Goal: Communication & Community: Answer question/provide support

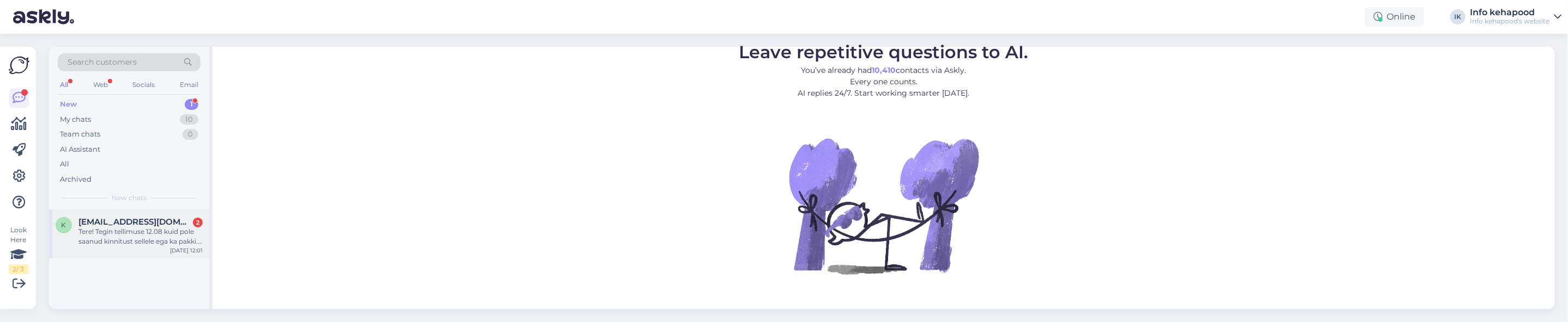
click at [141, 245] on div "Tere! Tegin tellimuse 12.08 kuid pole saanud kinnitust sellele ega ka pakki. Te…" at bounding box center [140, 236] width 124 height 19
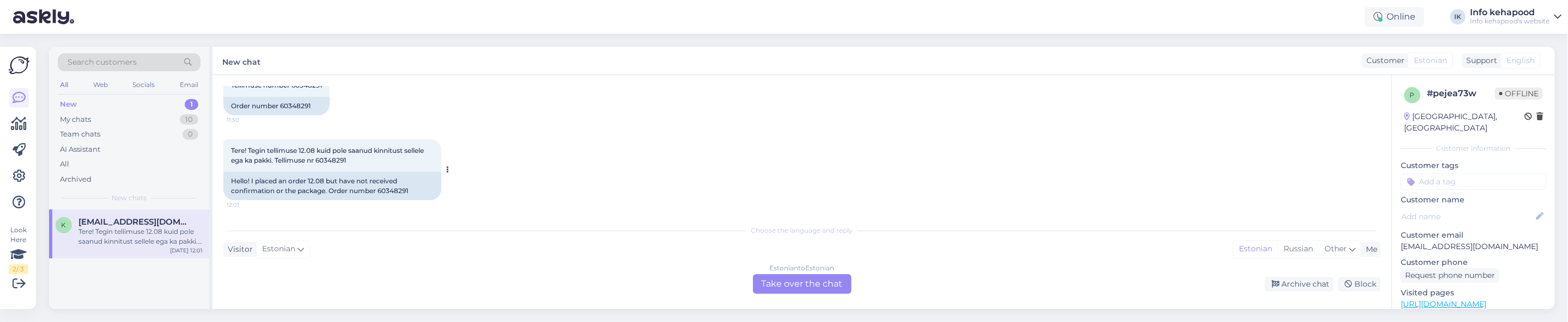
scroll to position [261, 0]
drag, startPoint x: 317, startPoint y: 157, endPoint x: 353, endPoint y: 157, distance: 36.0
click at [353, 157] on div "Tere! Tegin tellimuse 12.08 kuid pole saanud kinnitust sellele ega ka pakki. Te…" at bounding box center [332, 153] width 218 height 33
copy span "60348291"
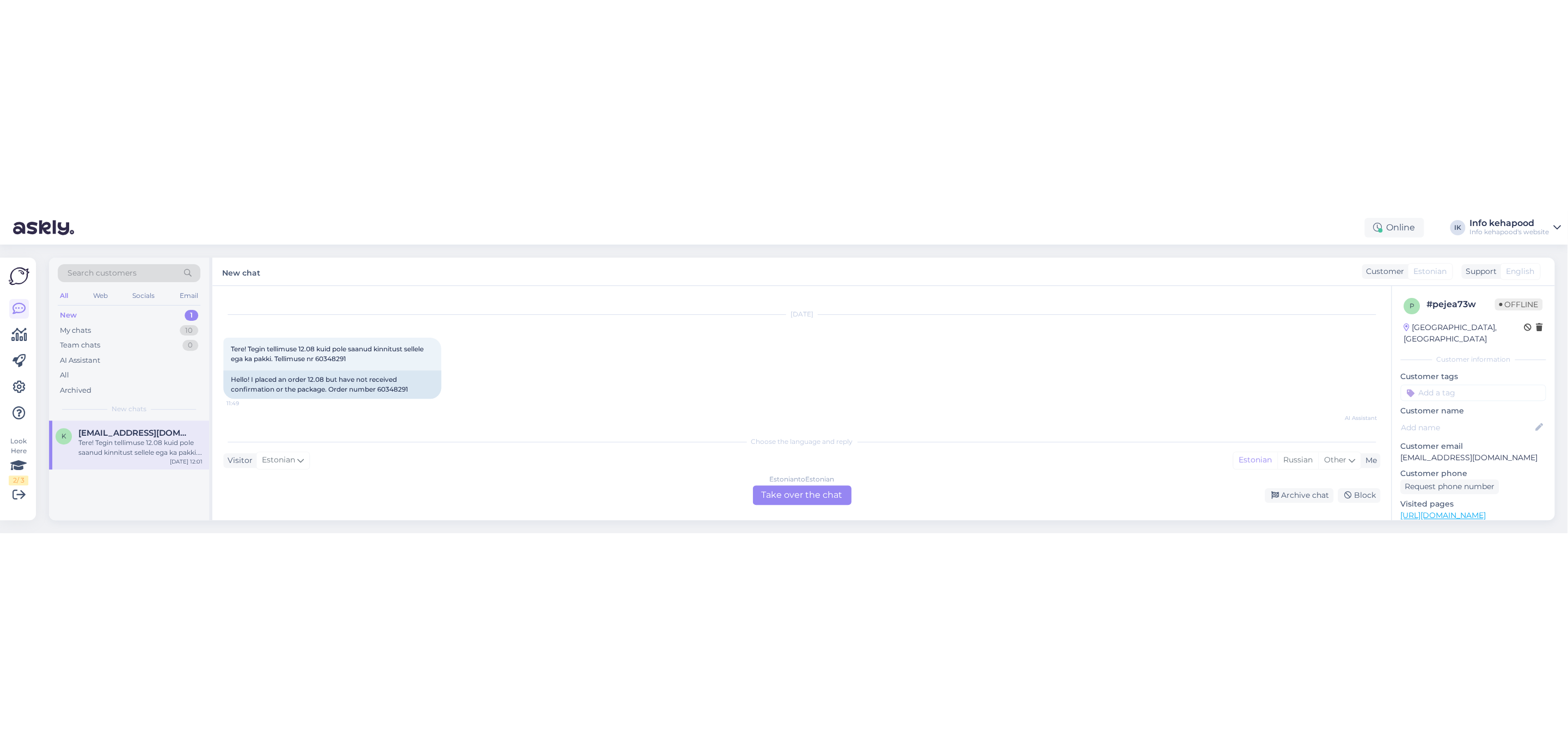
scroll to position [16, 0]
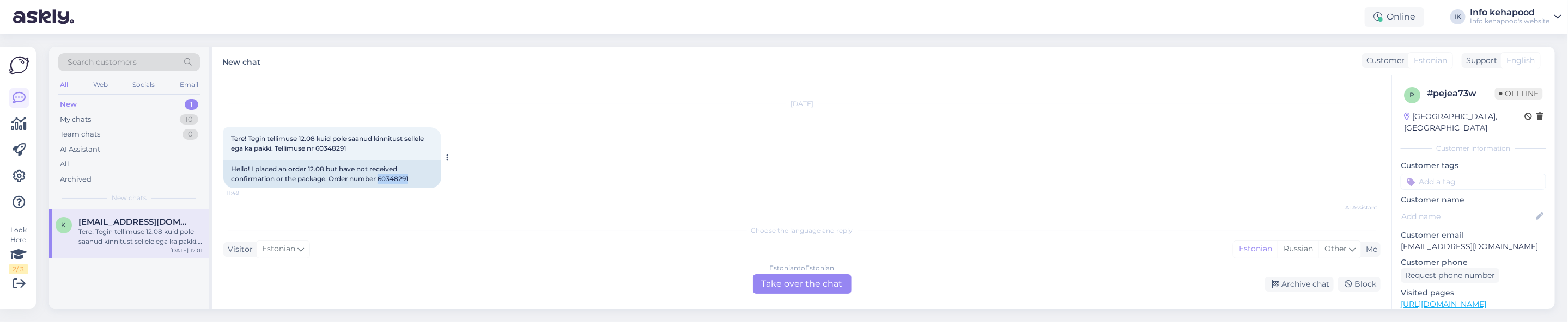
drag, startPoint x: 378, startPoint y: 177, endPoint x: 415, endPoint y: 188, distance: 38.6
click at [415, 188] on div "Hello! I placed an order 12.08 but have not received confirmation or the packag…" at bounding box center [332, 174] width 218 height 28
copy div "60348291"
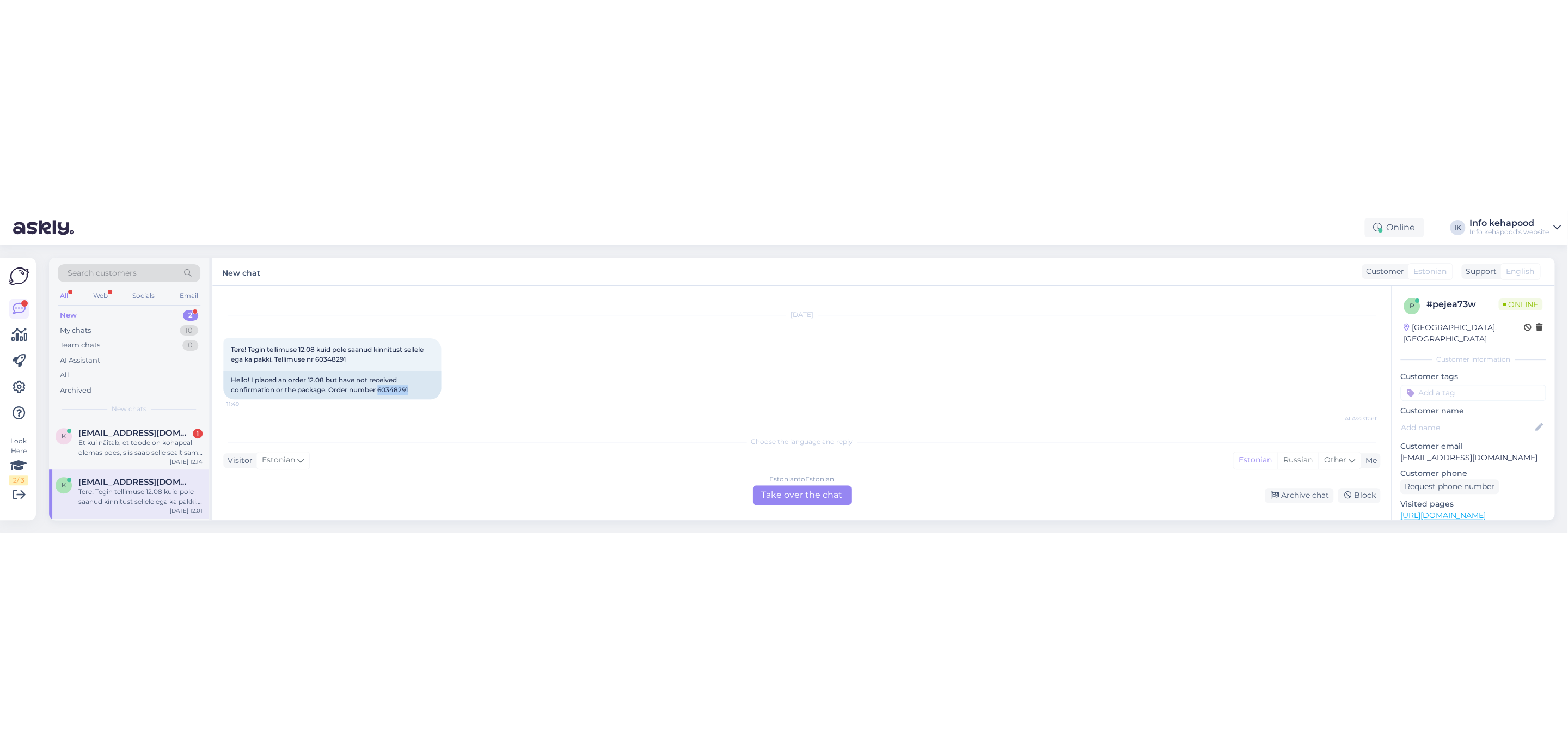
scroll to position [0, 0]
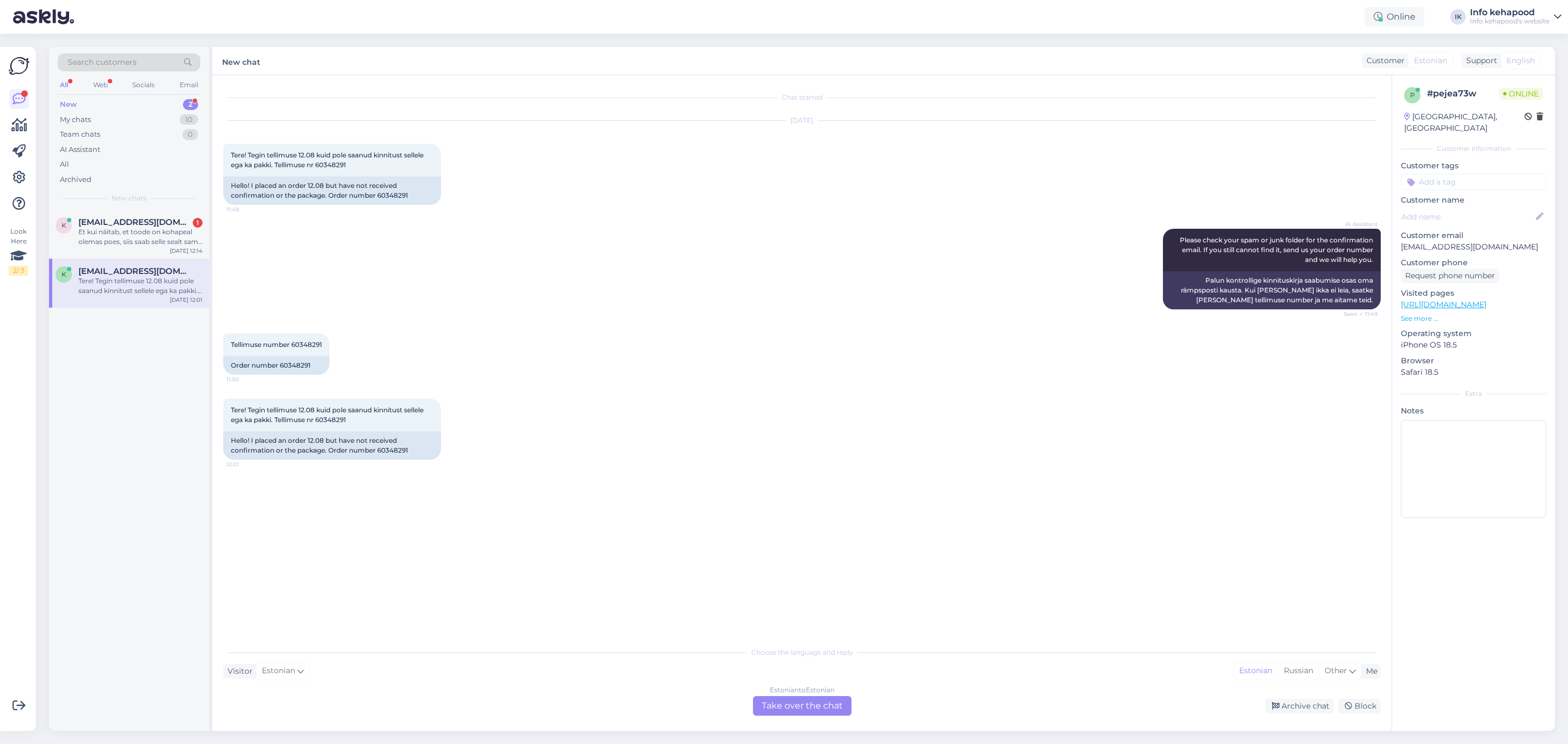
click at [809, 322] on div "Estonian to Estonian Take over the chat" at bounding box center [802, 706] width 98 height 20
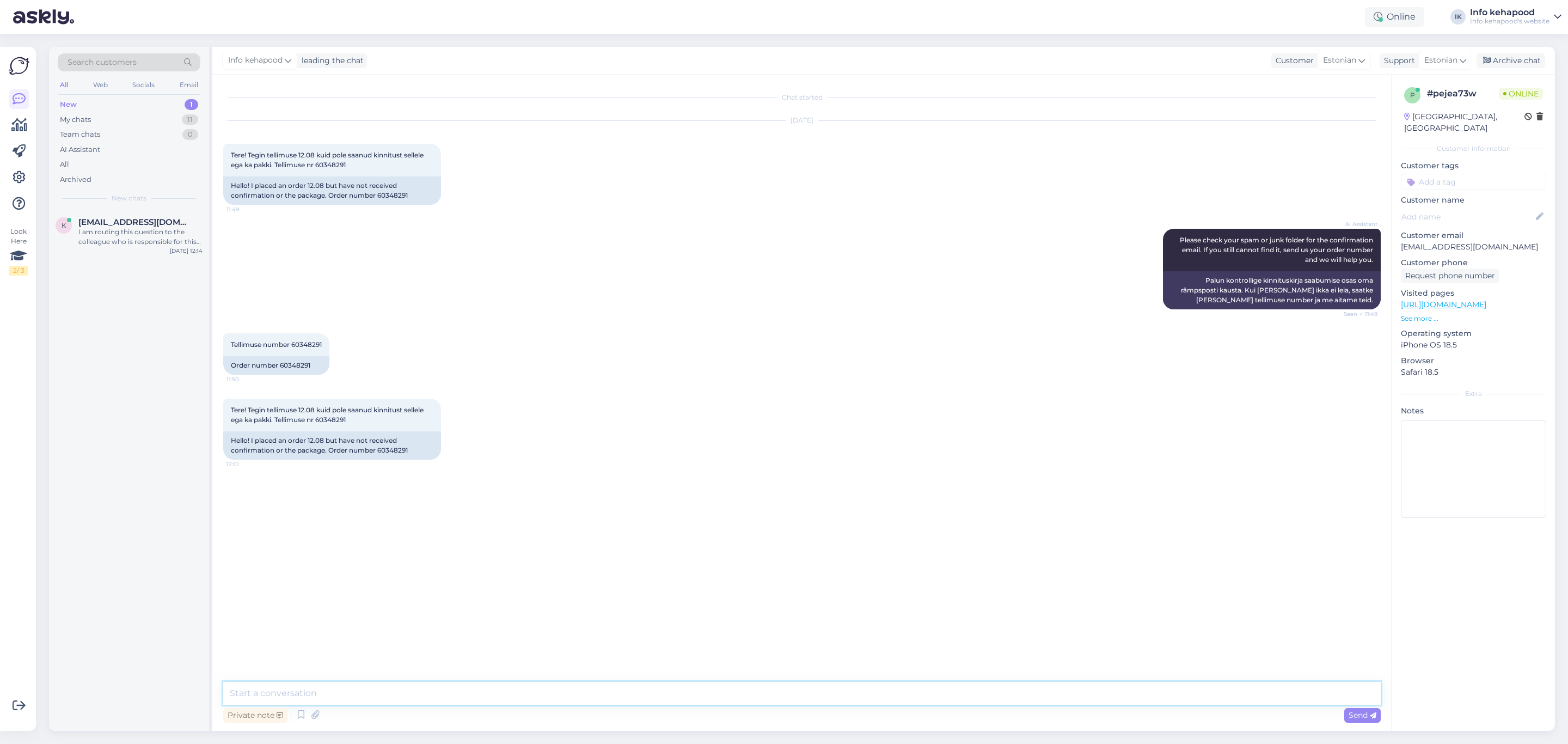
click at [795, 322] on textarea at bounding box center [801, 693] width 1158 height 23
type textarea "Tere!"
type textarea "Kas Teil on kontolt raha maha läinud ning kas te olete tellimise järgselt [PERS…"
click at [135, 252] on div "k [EMAIL_ADDRESS][DOMAIN_NAME] I am routing this question to the colleague who …" at bounding box center [129, 234] width 160 height 49
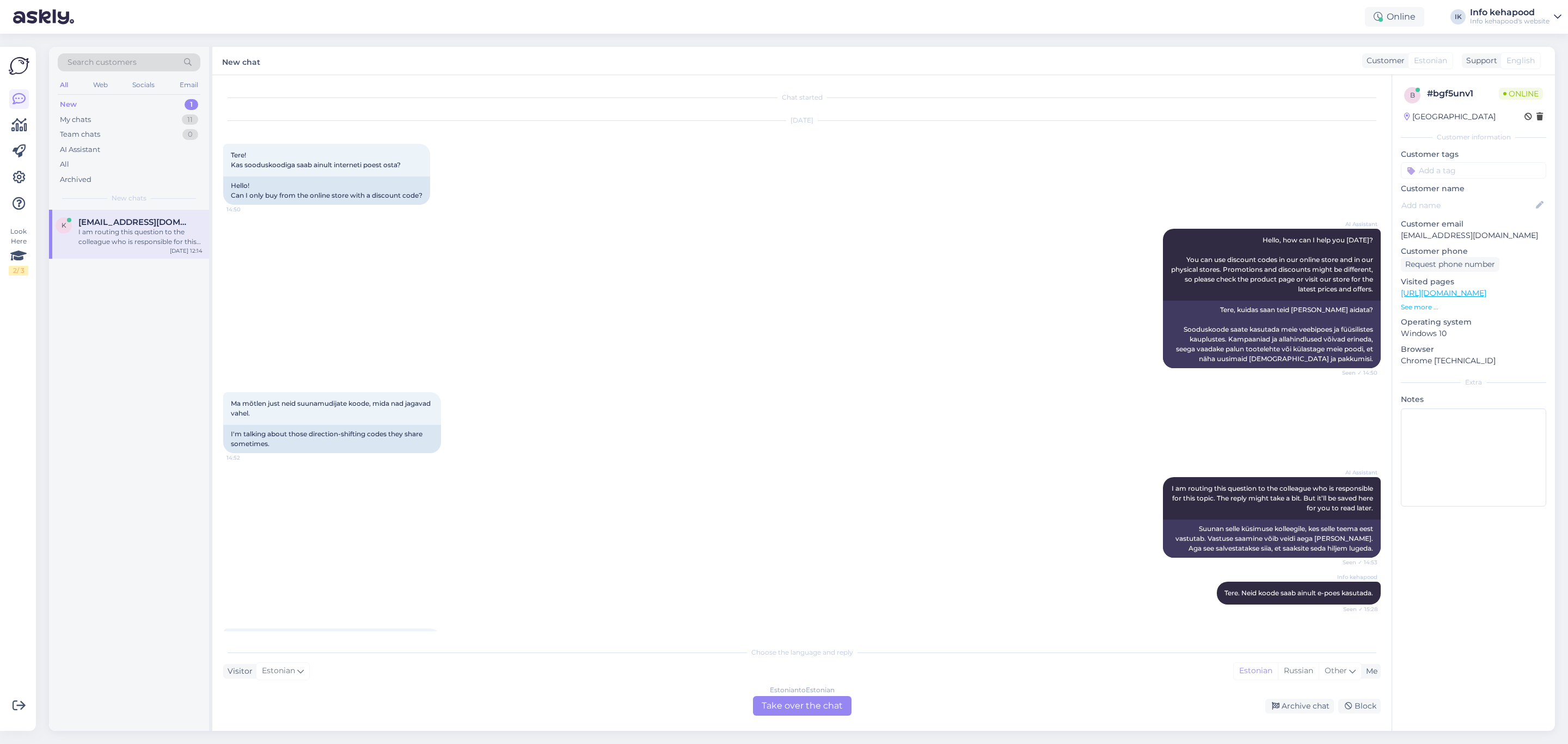
scroll to position [1552, 0]
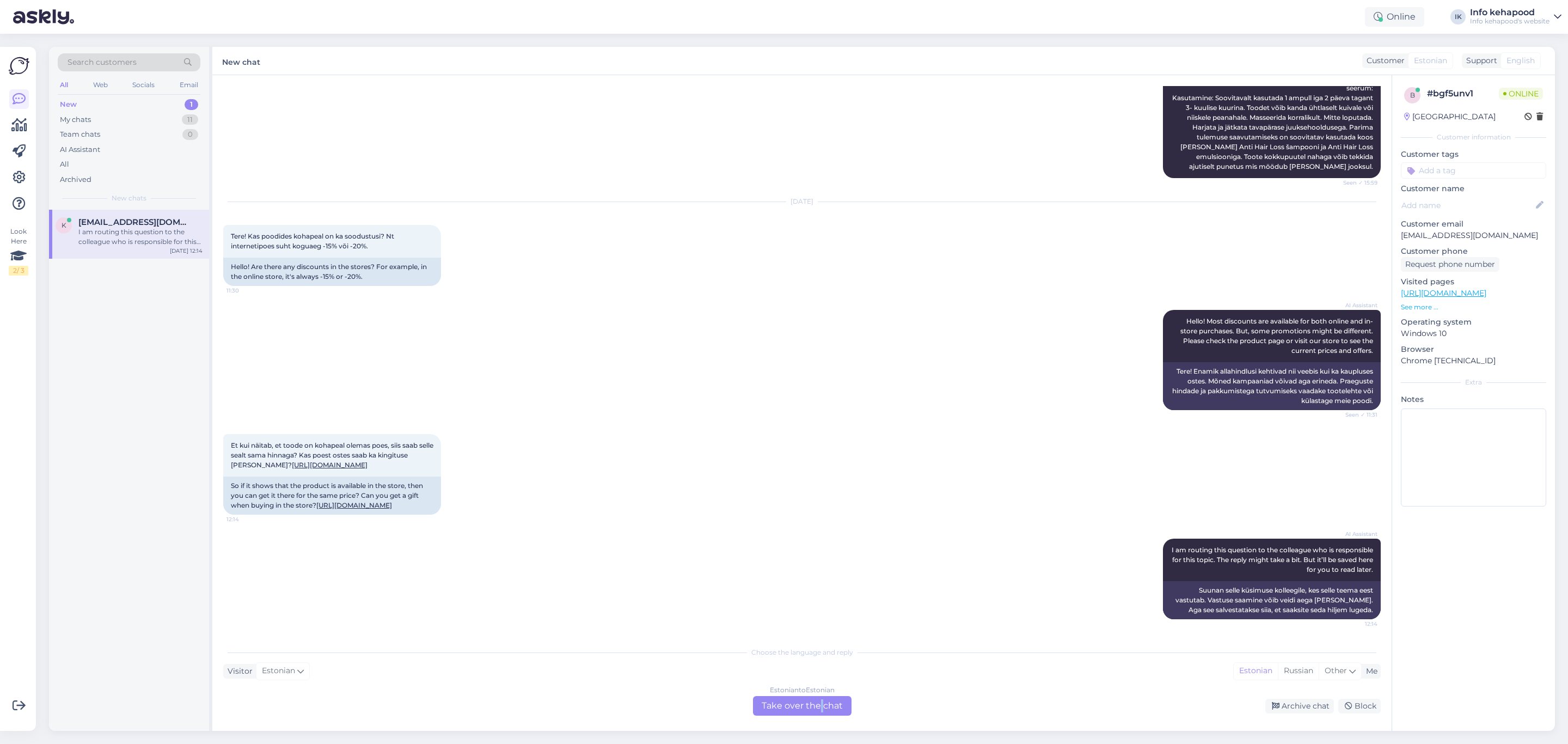
click at [820, 322] on div "Estonian to Estonian Take over the chat" at bounding box center [802, 706] width 98 height 20
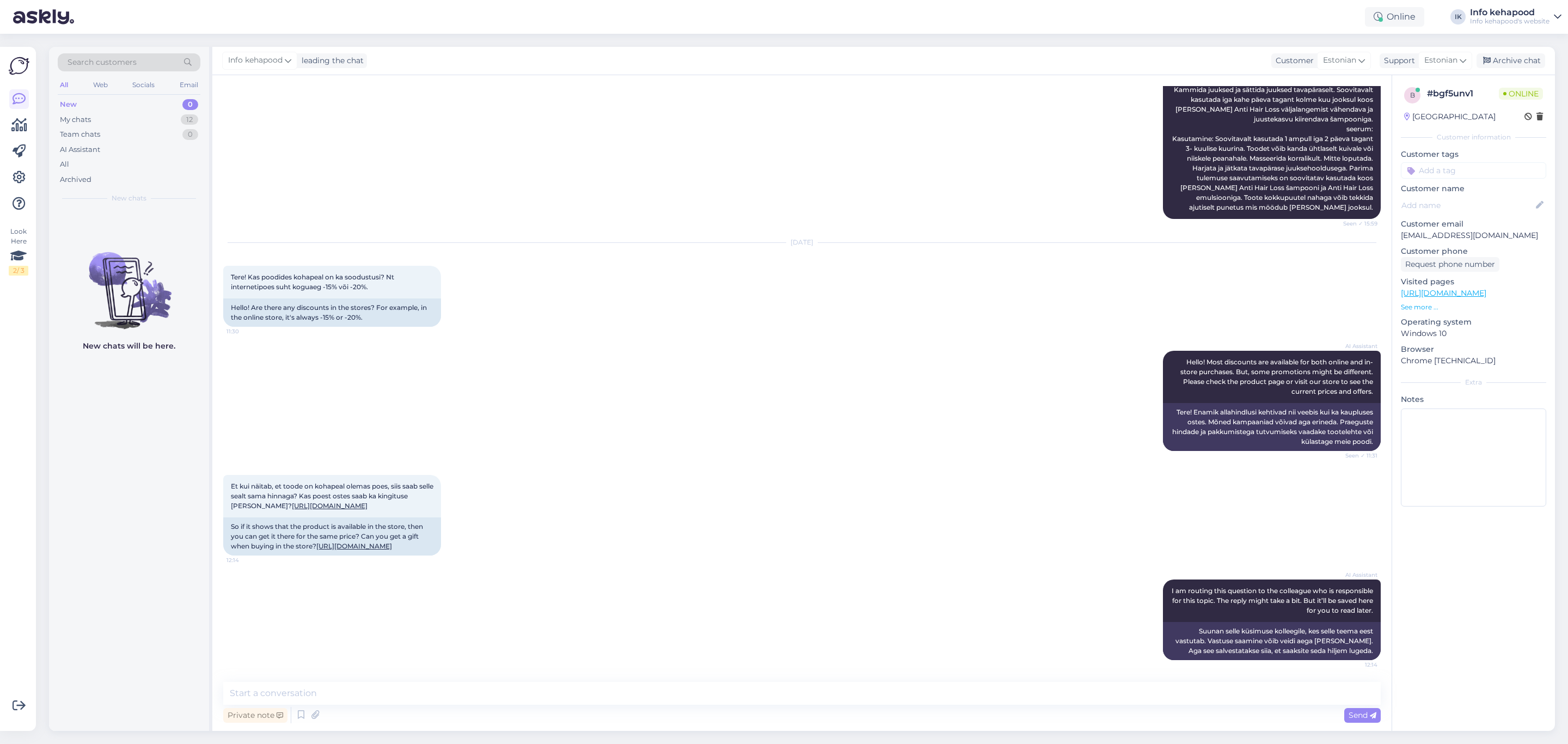
click at [311, 322] on div "Chat started [DATE] Tere! Kas sooduskoodiga saab ainult interneti poest osta? 1…" at bounding box center [801, 403] width 1180 height 656
click at [326, 322] on textarea at bounding box center [801, 693] width 1158 height 23
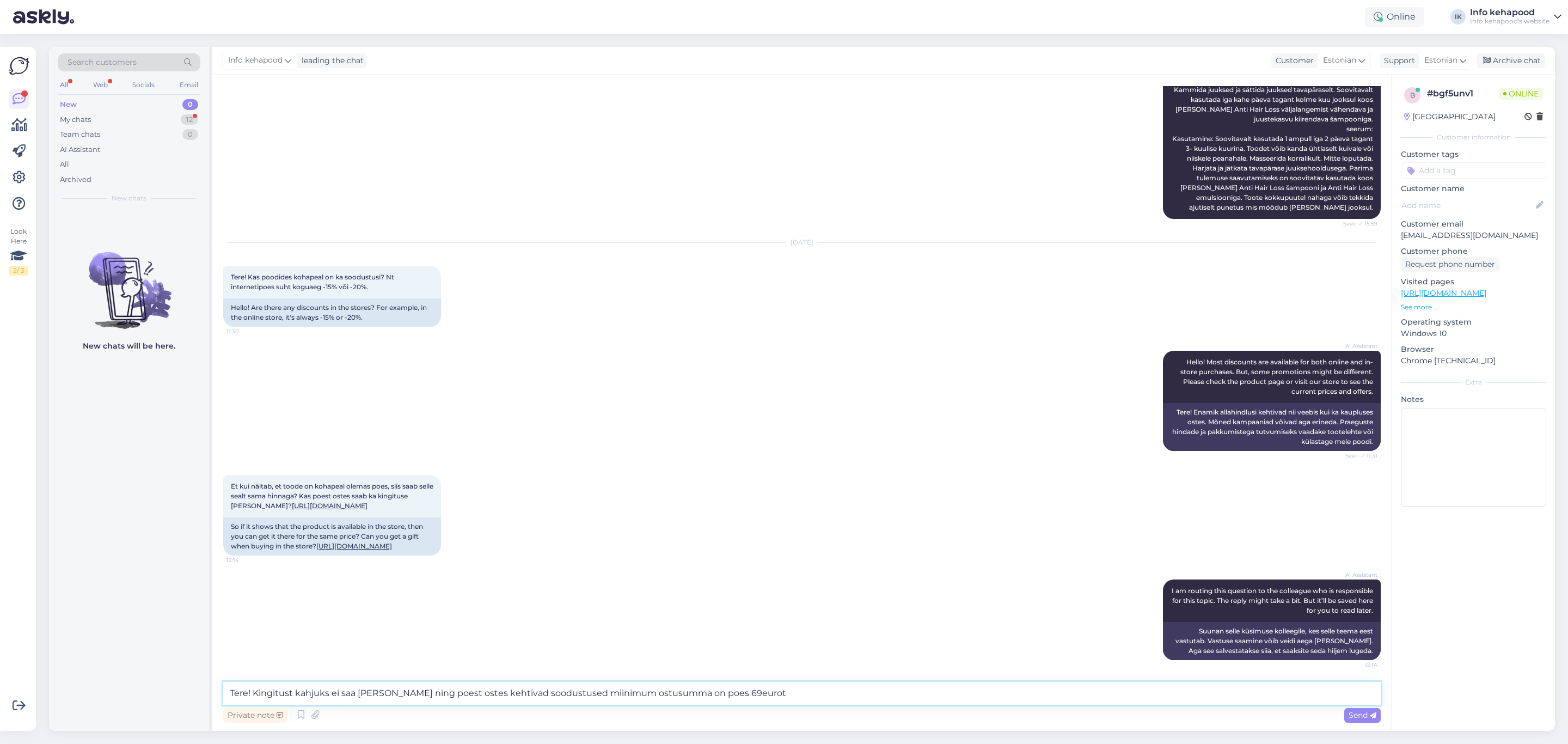
click at [556, 322] on textarea "Tere! Kingitust kahjuks ei saa [PERSON_NAME] ning poest ostes kehtivad soodustu…" at bounding box center [801, 693] width 1158 height 23
click at [631, 322] on textarea "Tere! Kingitust kahjuks ei saa [PERSON_NAME] ning poest ostes kehtivad soodustu…" at bounding box center [801, 693] width 1158 height 23
click at [642, 322] on textarea "Tere! Kingitust kahjuks ei saa [PERSON_NAME] ning poest ostes kehtivad soodustu…" at bounding box center [801, 693] width 1158 height 23
type textarea "Tere! Kingitust kahjuks ei saa [PERSON_NAME] ning poest ostes kehtivad soodustu…"
click at [1363, 322] on span "Send" at bounding box center [1363, 715] width 28 height 10
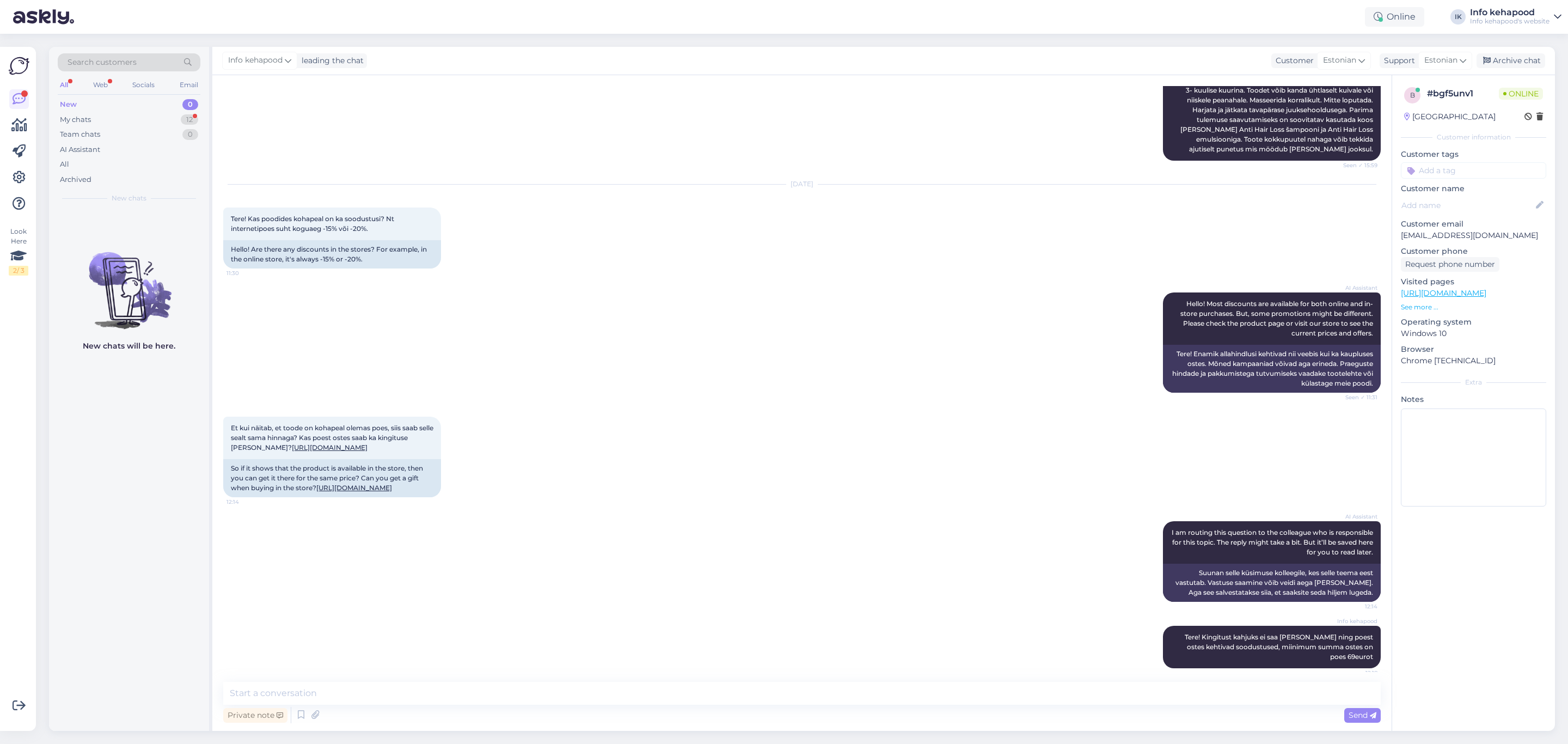
scroll to position [1578, 0]
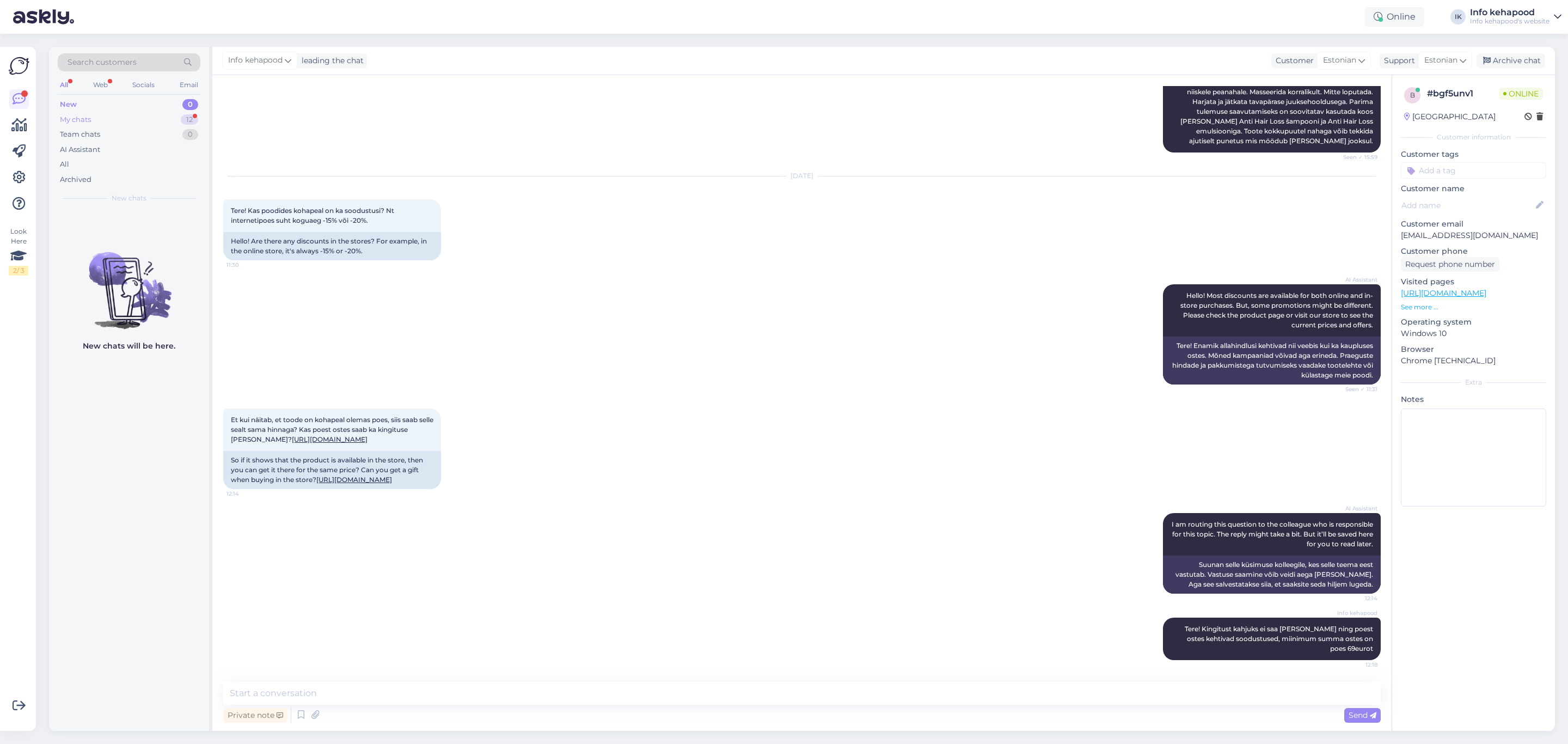
click at [127, 116] on div "My chats 12" at bounding box center [129, 120] width 142 height 15
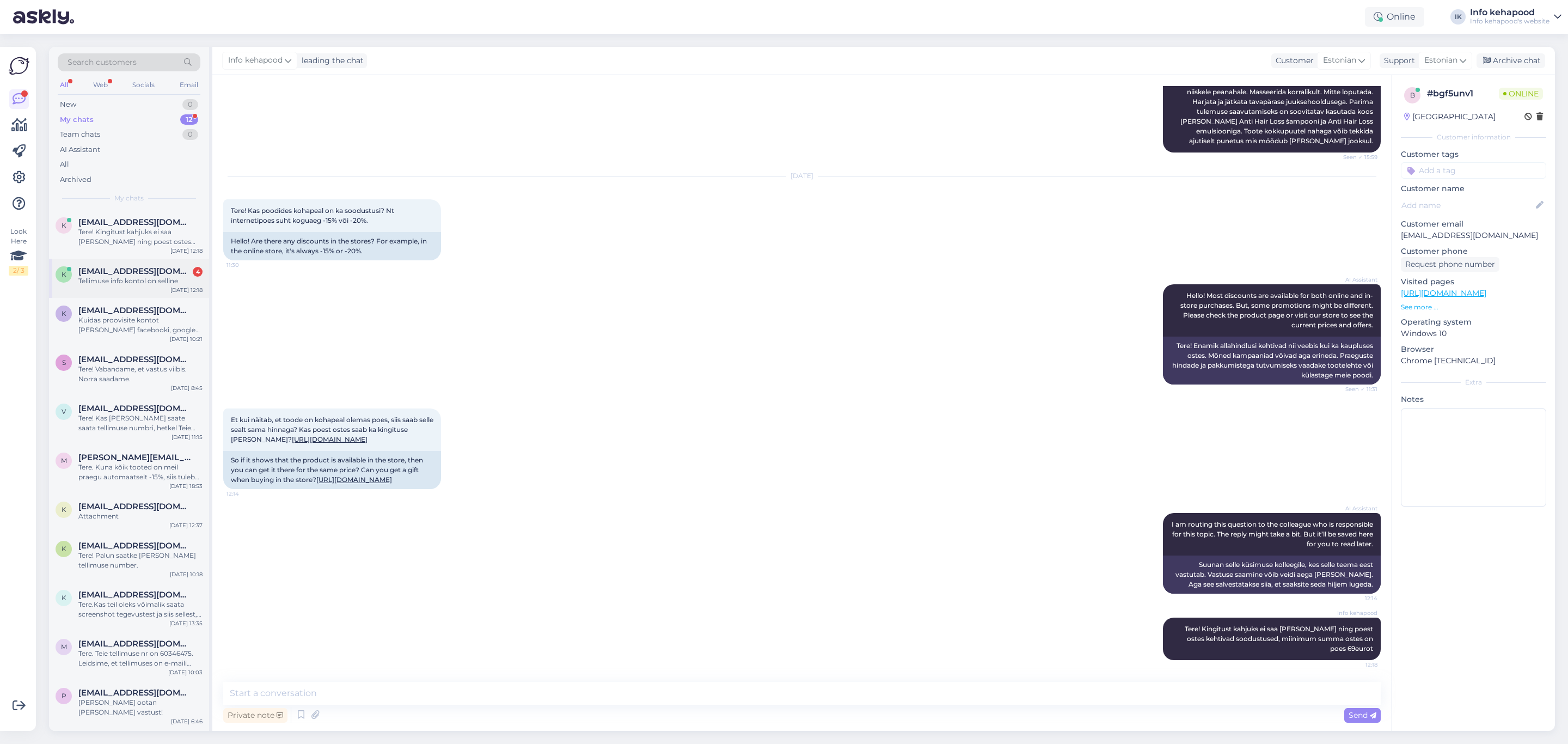
click at [146, 293] on div "k [EMAIL_ADDRESS][DOMAIN_NAME] 4 Tellimuse info kontol on selline [DATE] 12:18" at bounding box center [129, 278] width 160 height 39
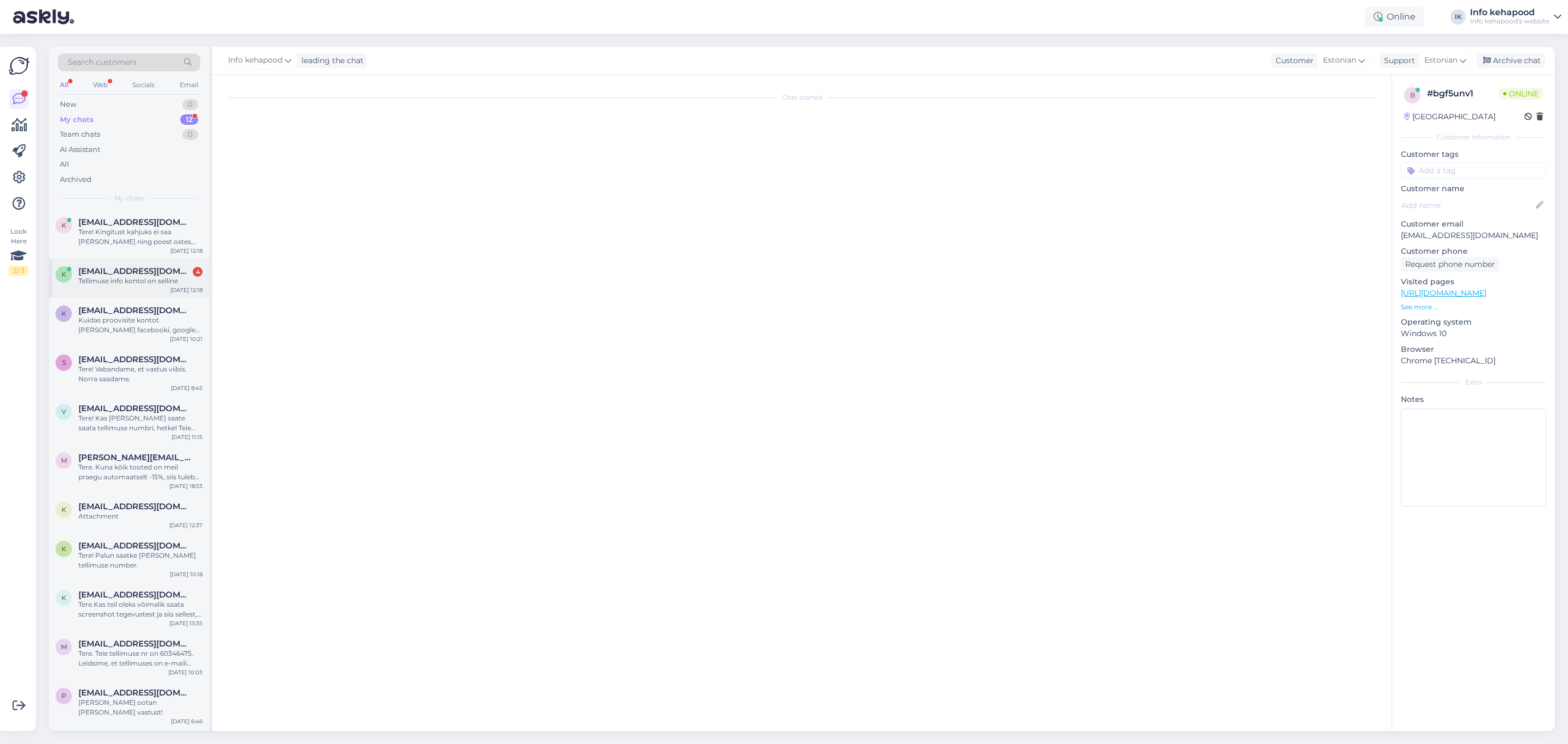
scroll to position [133, 0]
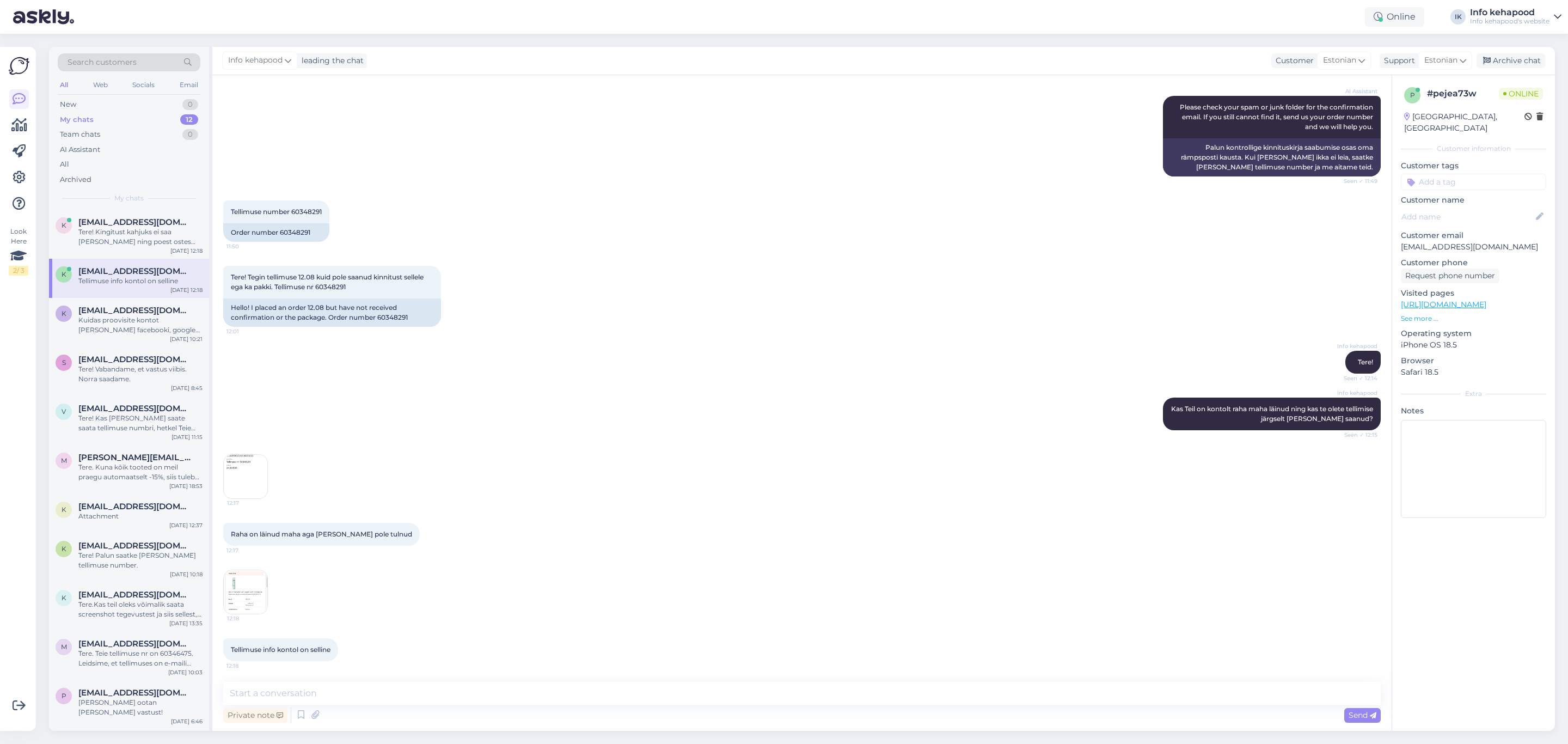
click at [251, 322] on img at bounding box center [245, 591] width 43 height 43
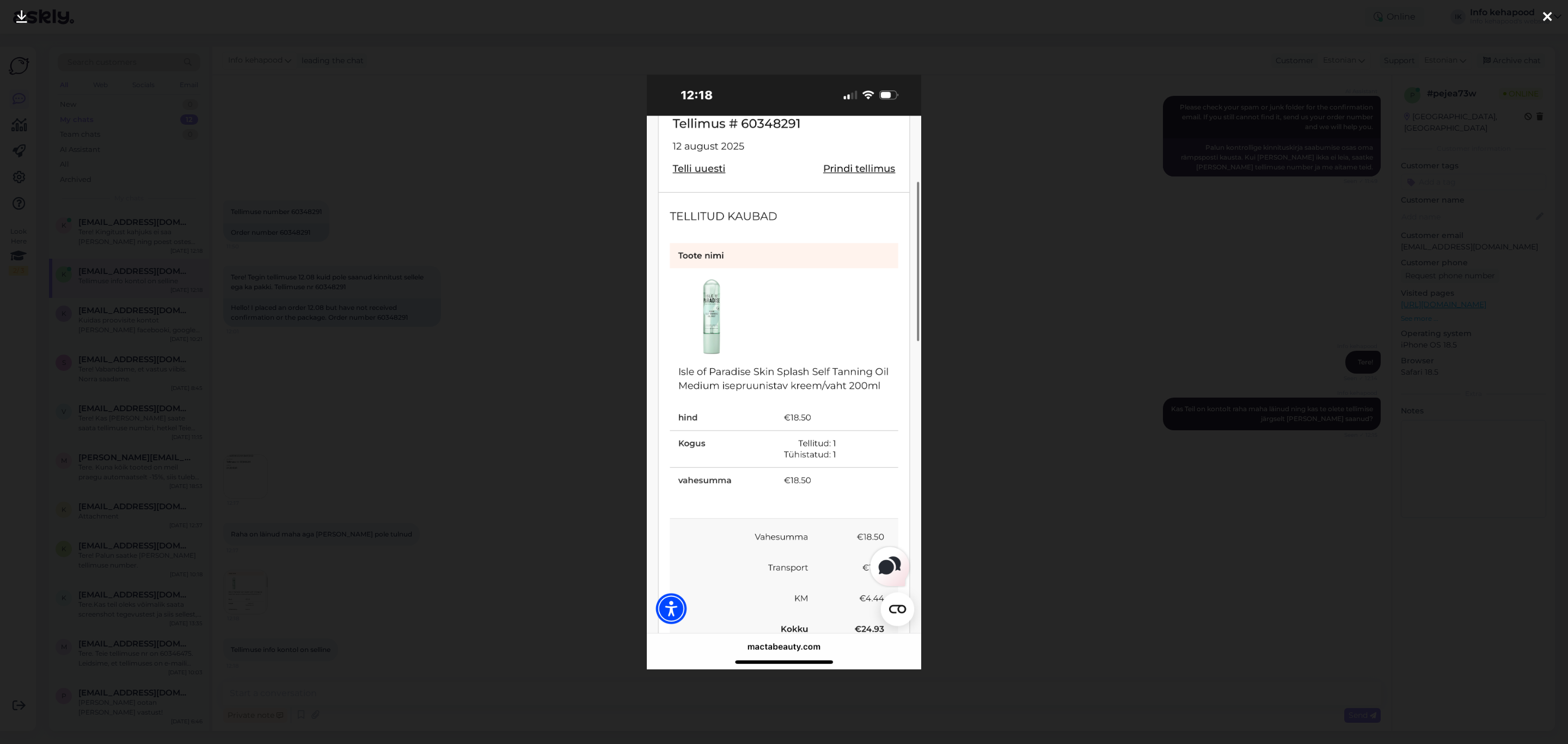
click at [987, 322] on div at bounding box center [784, 372] width 1568 height 744
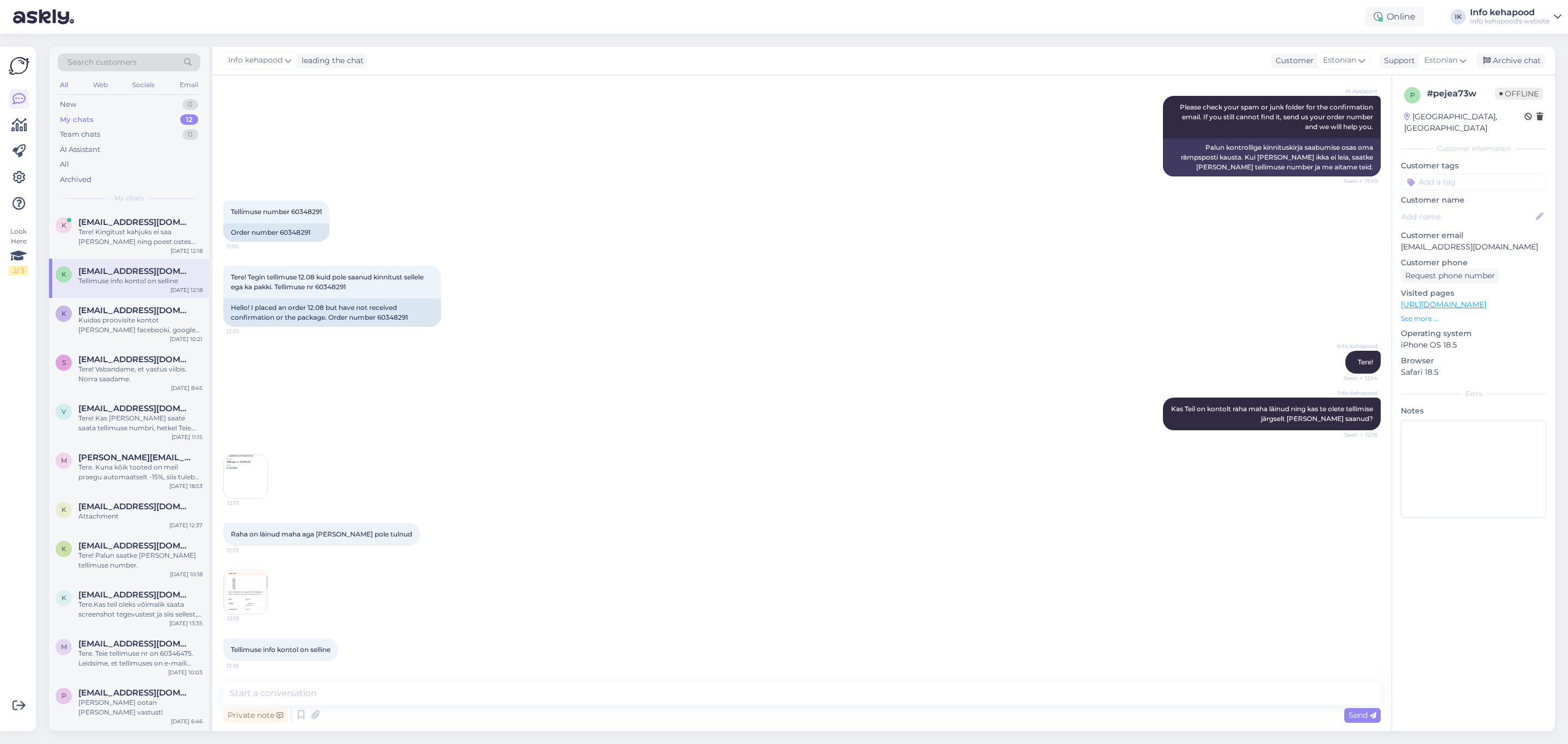
click at [249, 322] on span "12:17" at bounding box center [248, 503] width 41 height 8
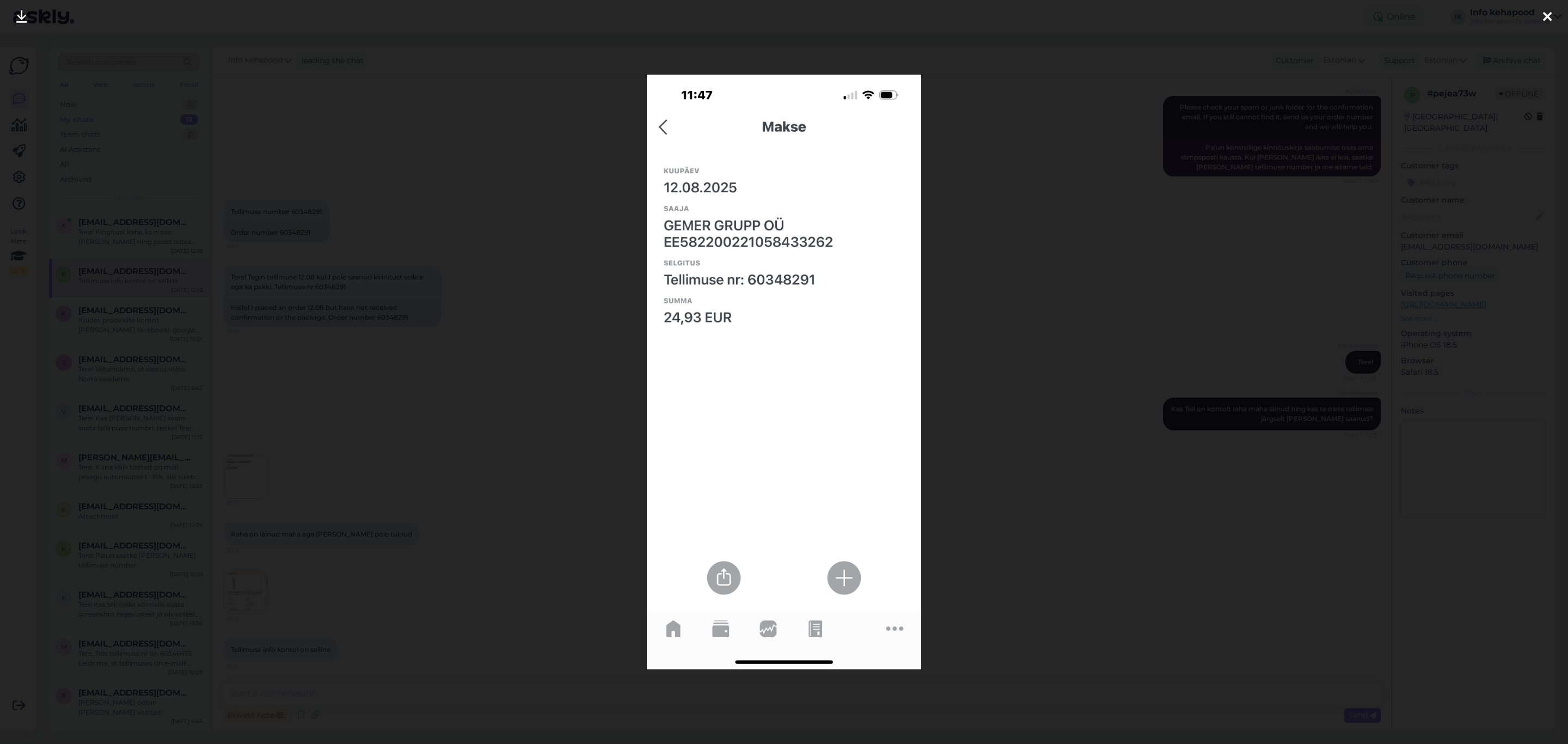
click at [1052, 155] on div at bounding box center [784, 372] width 1568 height 744
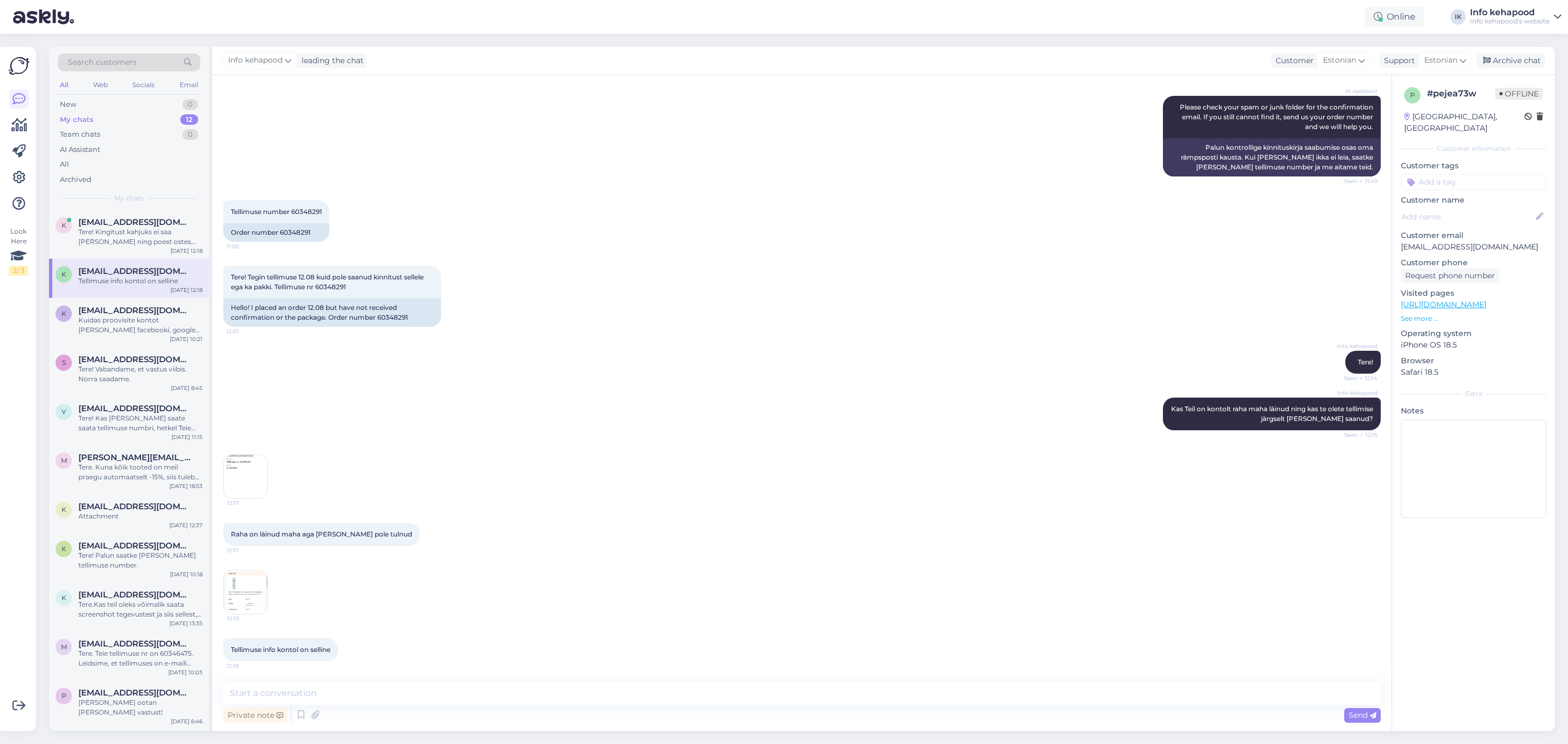
click at [231, 322] on img at bounding box center [245, 591] width 43 height 43
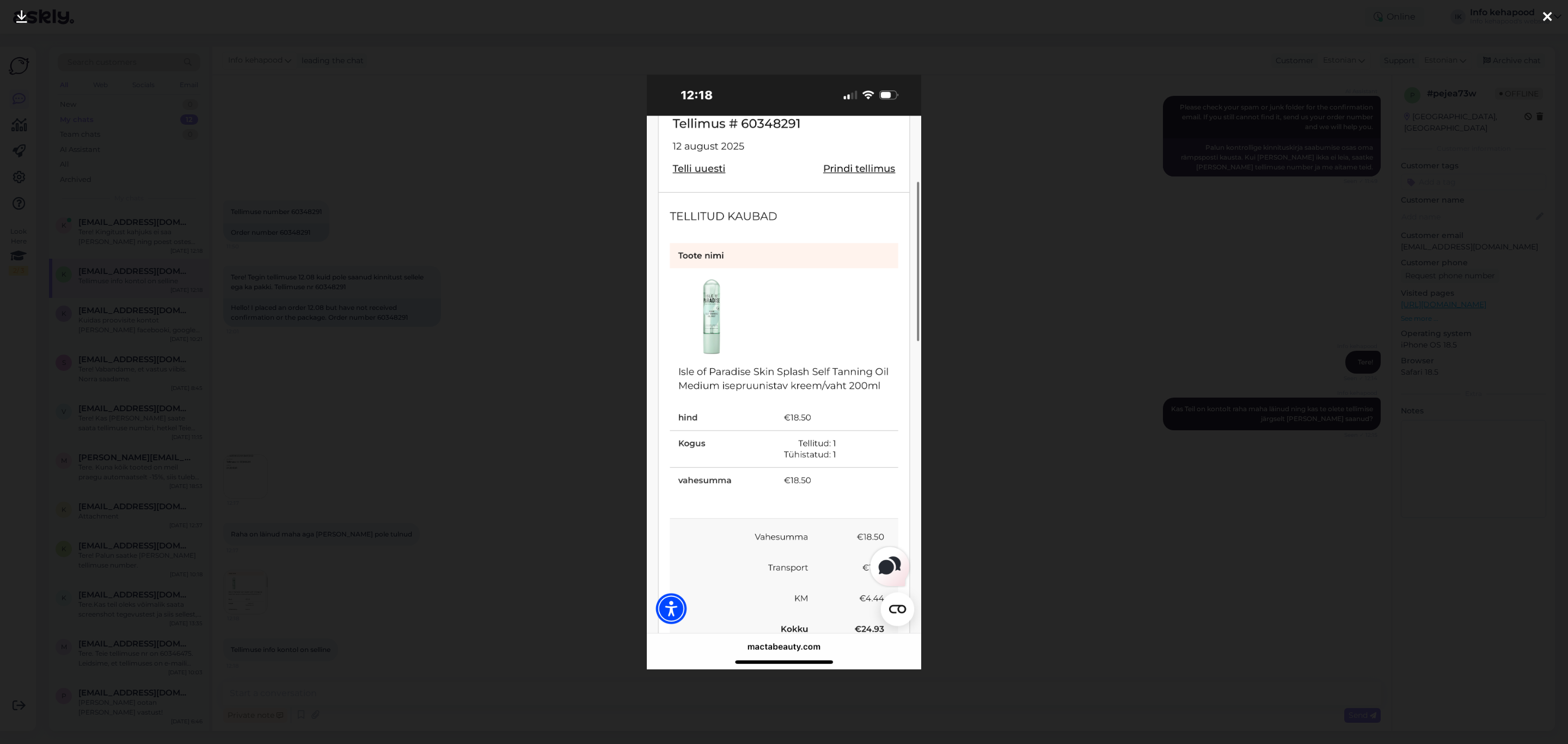
click at [790, 123] on img at bounding box center [784, 372] width 275 height 596
click at [995, 235] on div at bounding box center [784, 372] width 1568 height 744
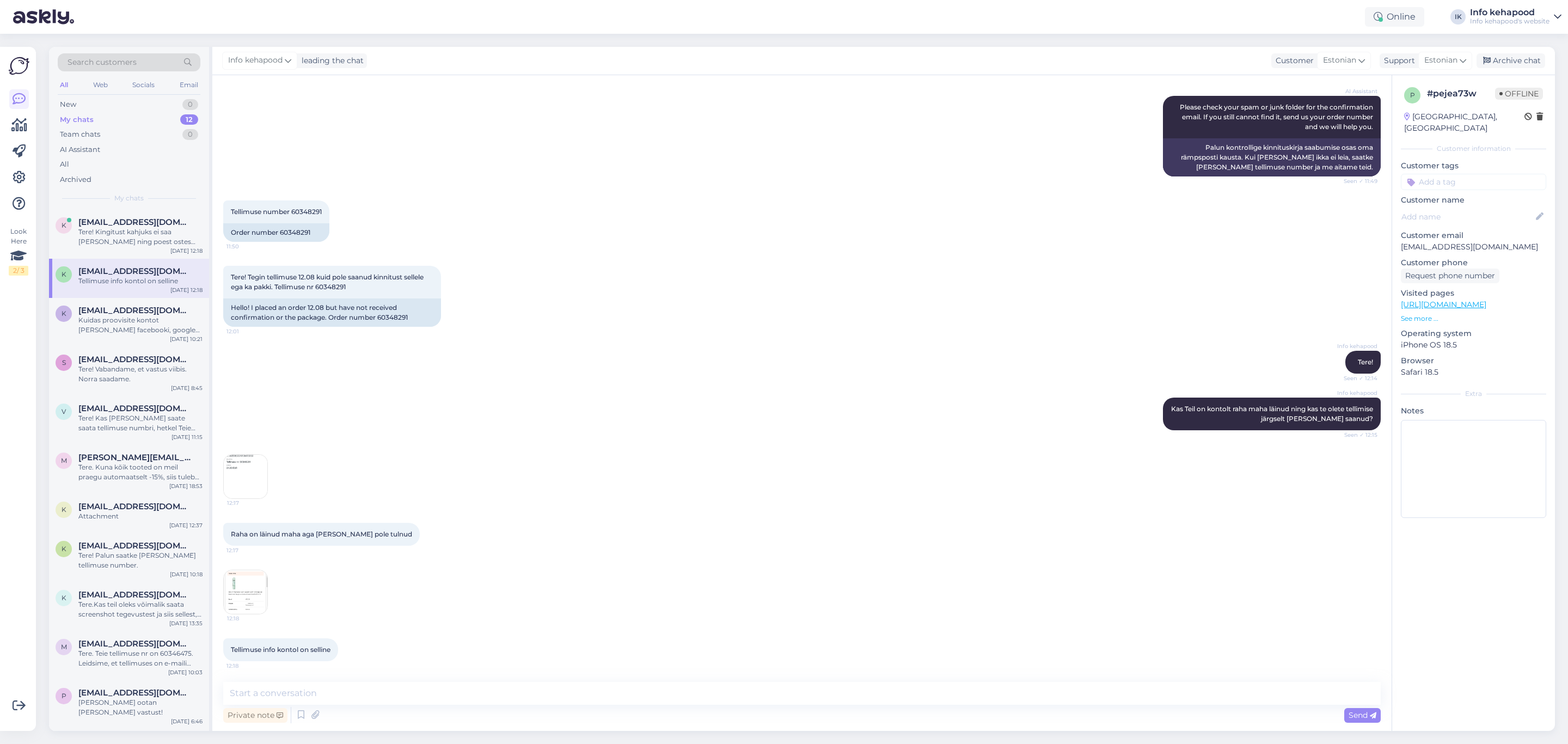
click at [253, 322] on span "12:18" at bounding box center [248, 618] width 41 height 8
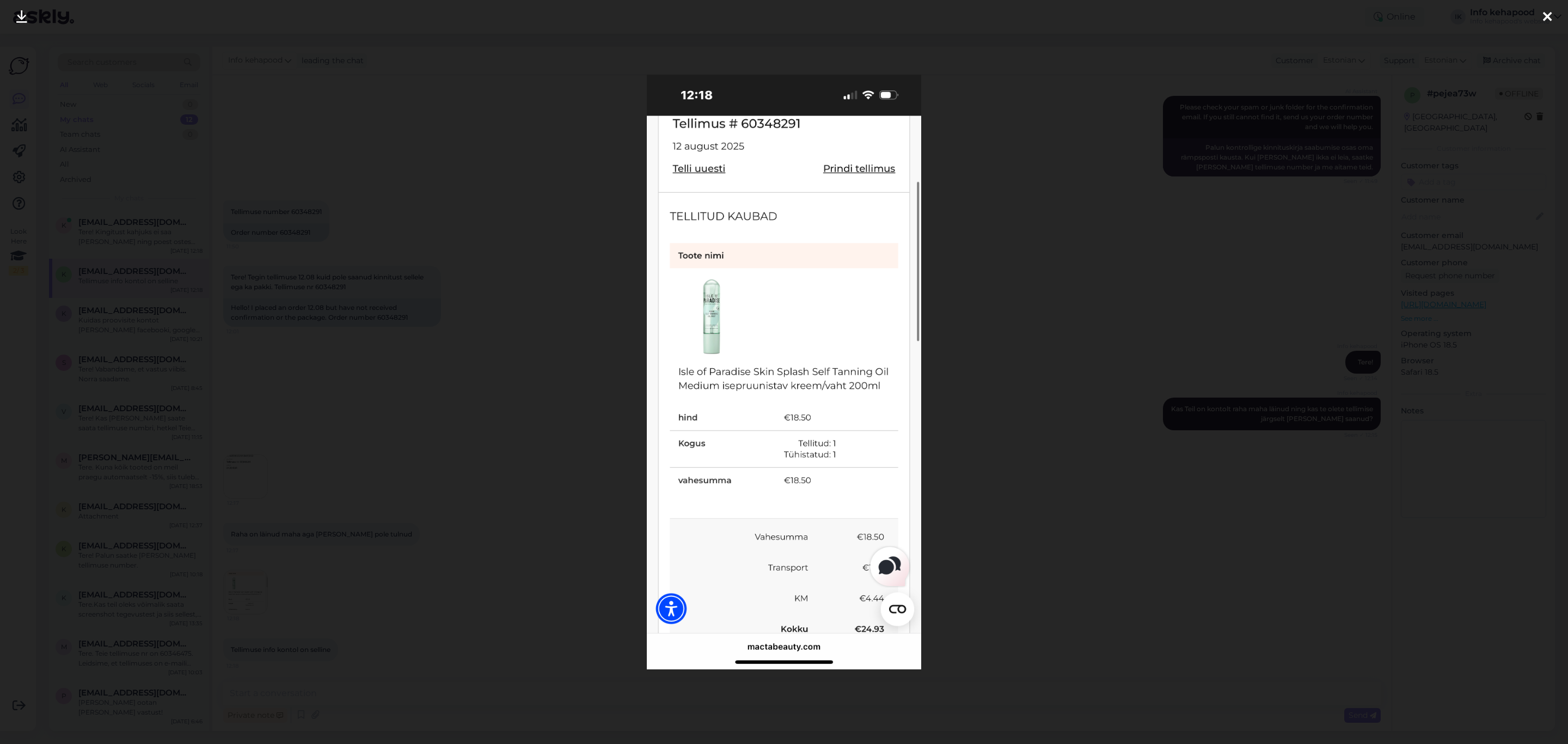
click at [1009, 322] on div at bounding box center [784, 372] width 1568 height 744
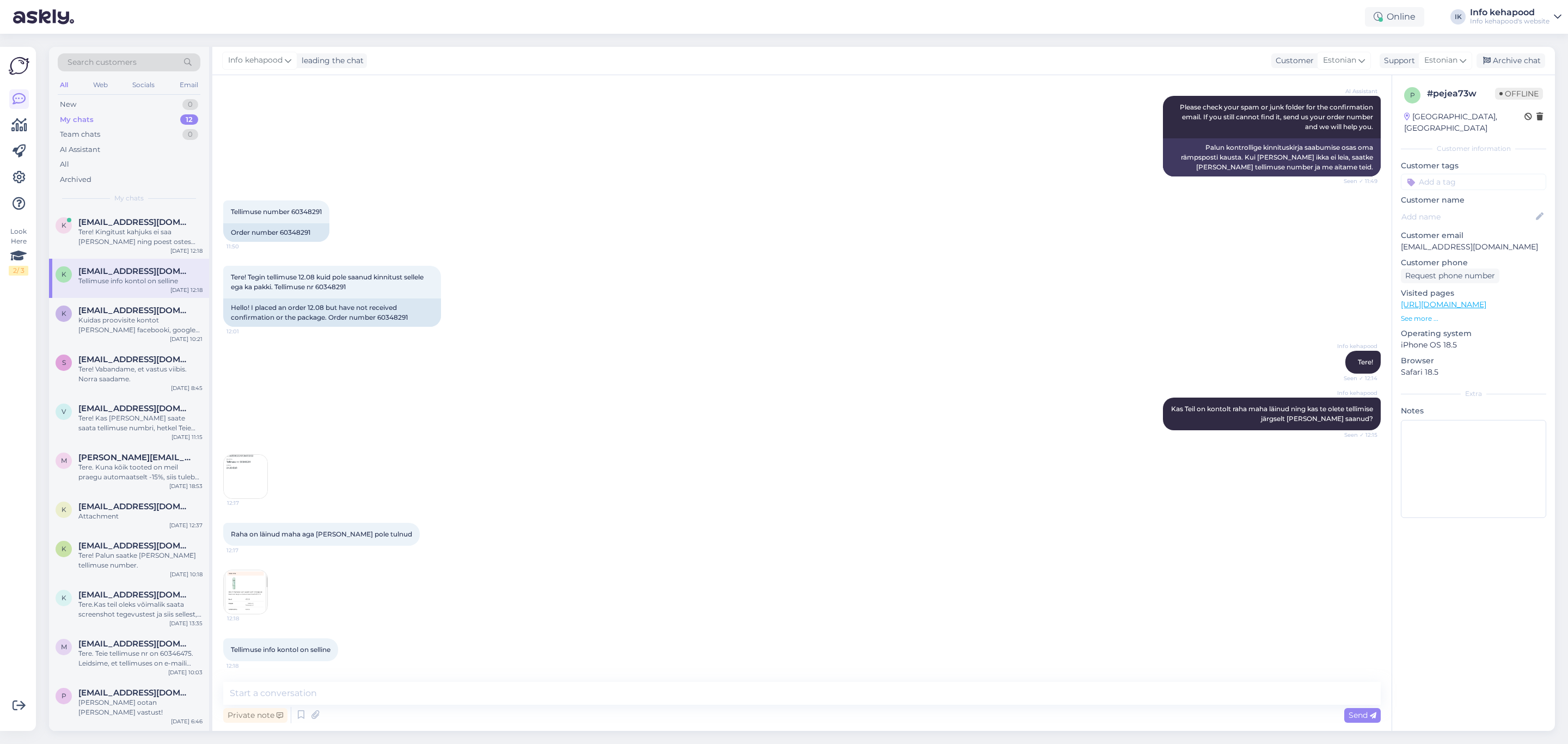
click at [254, 322] on img at bounding box center [245, 476] width 43 height 43
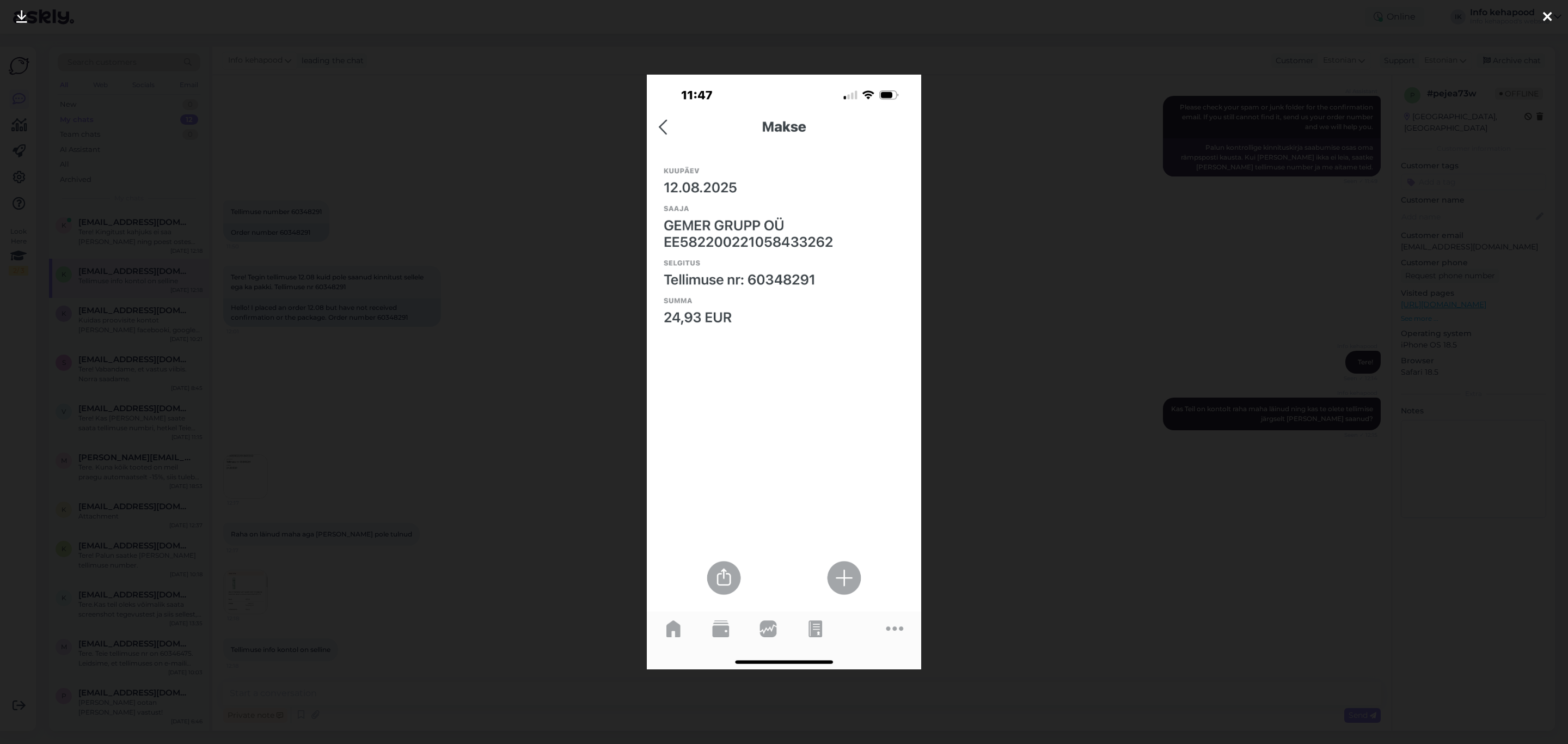
click at [446, 322] on div at bounding box center [784, 372] width 1568 height 744
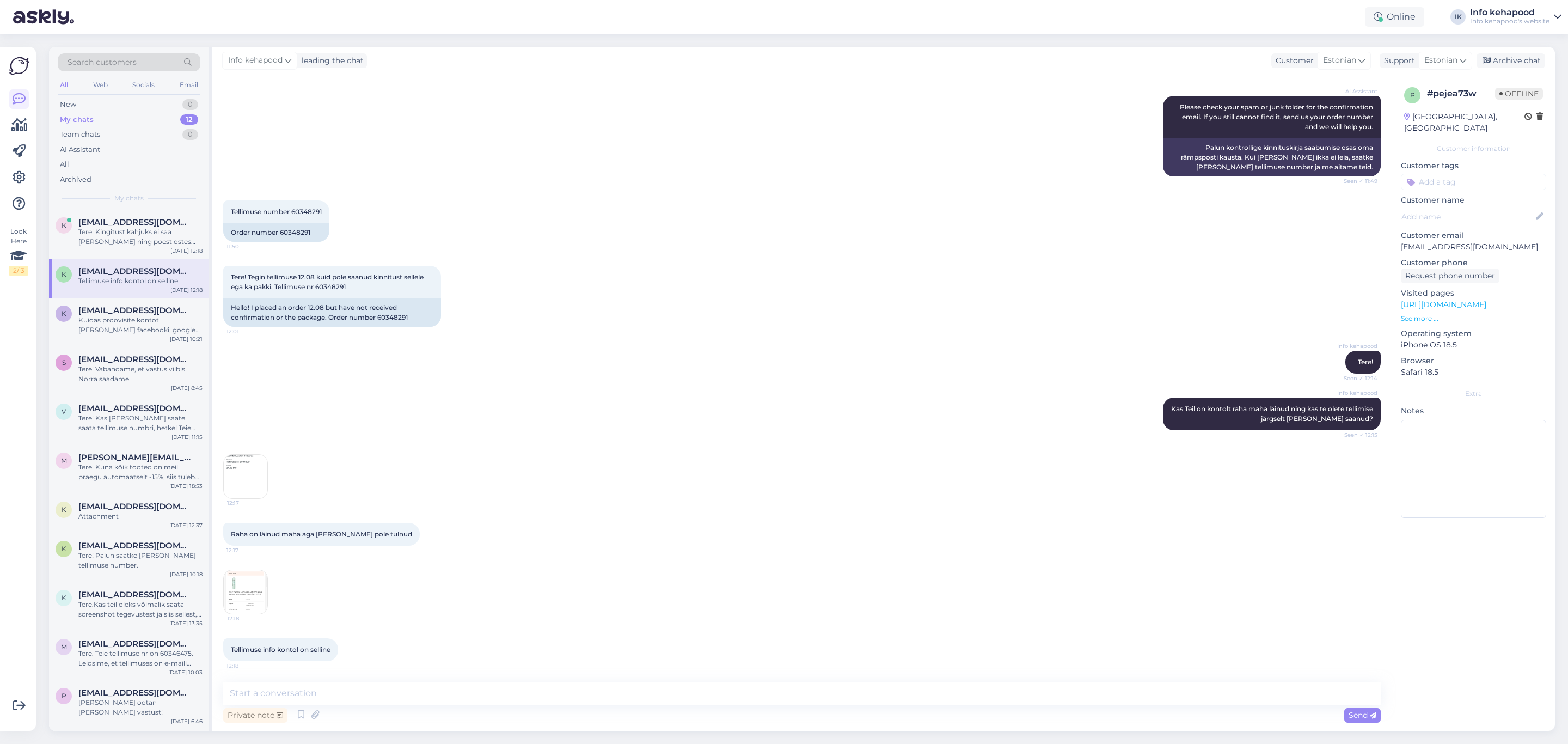
click at [259, 322] on img at bounding box center [245, 591] width 43 height 43
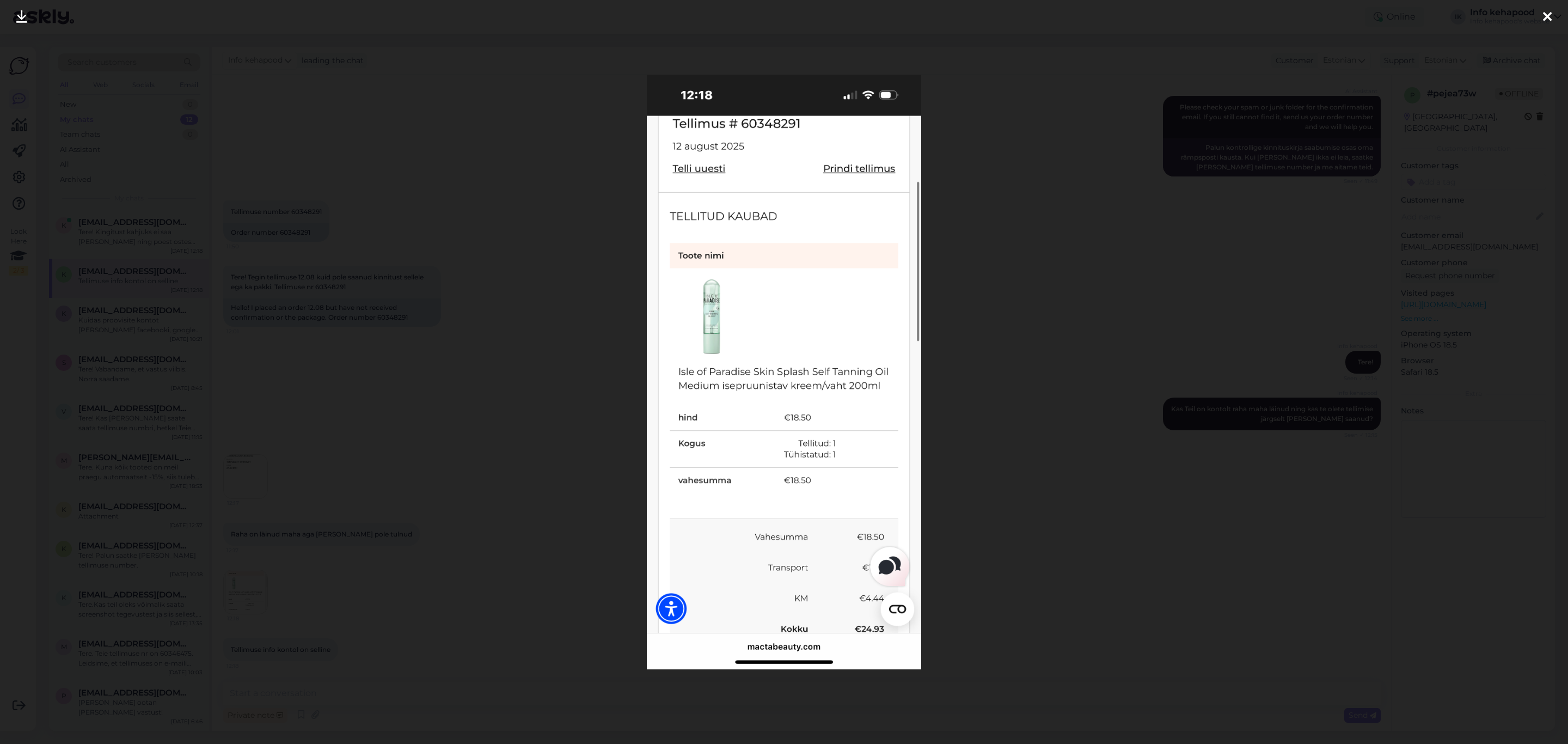
click at [1048, 322] on div at bounding box center [784, 372] width 1568 height 744
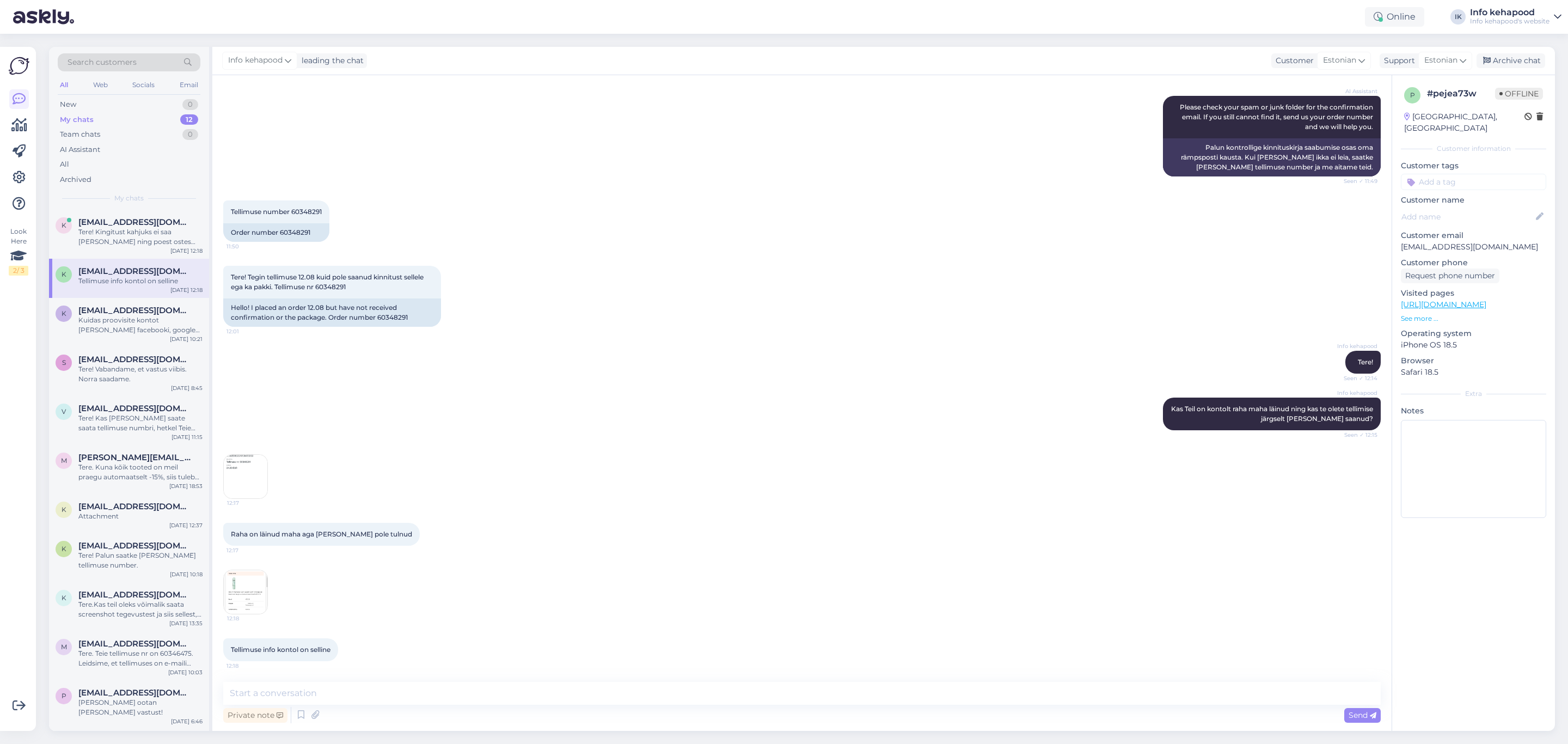
click at [256, 322] on img at bounding box center [245, 591] width 43 height 43
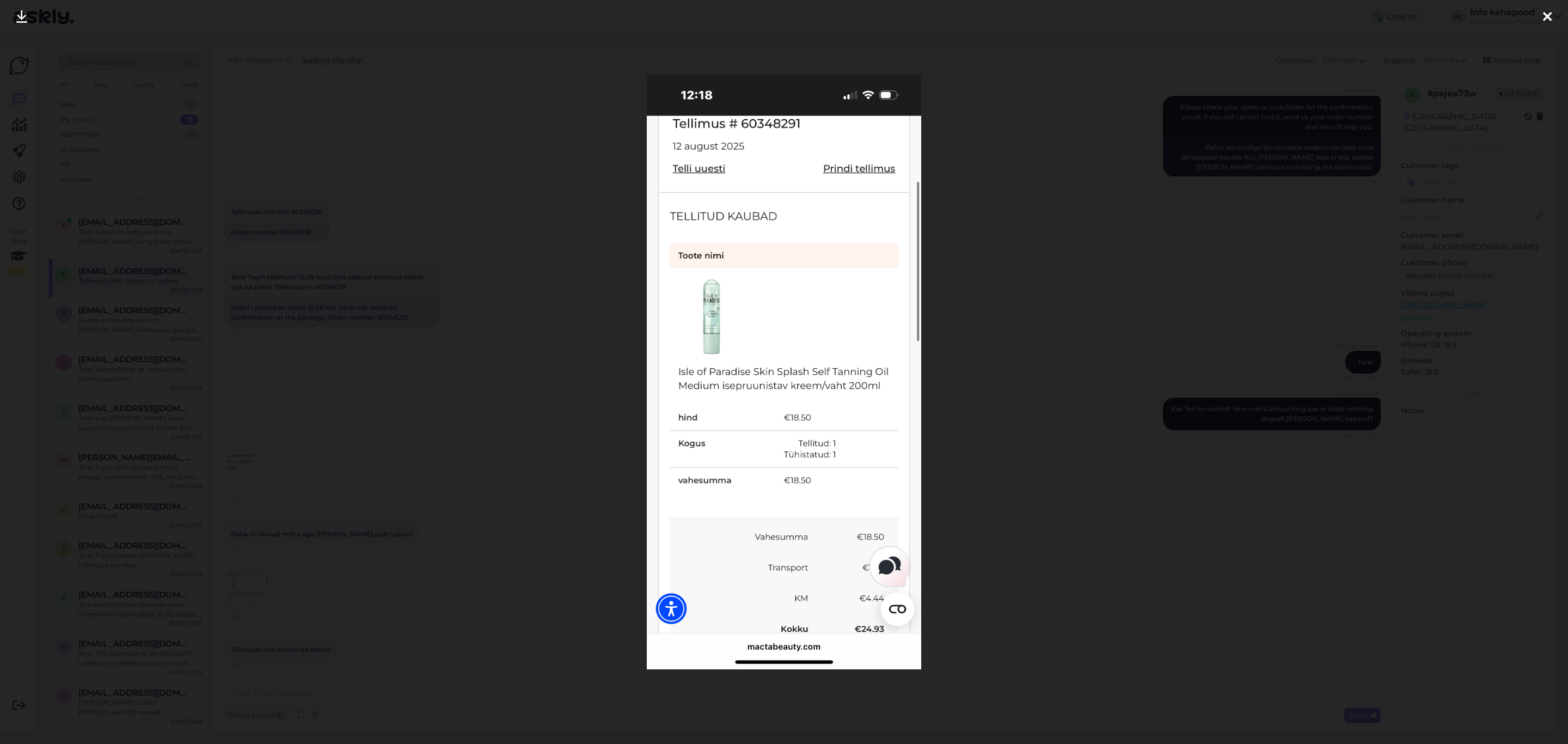
click at [953, 249] on div at bounding box center [784, 372] width 1568 height 744
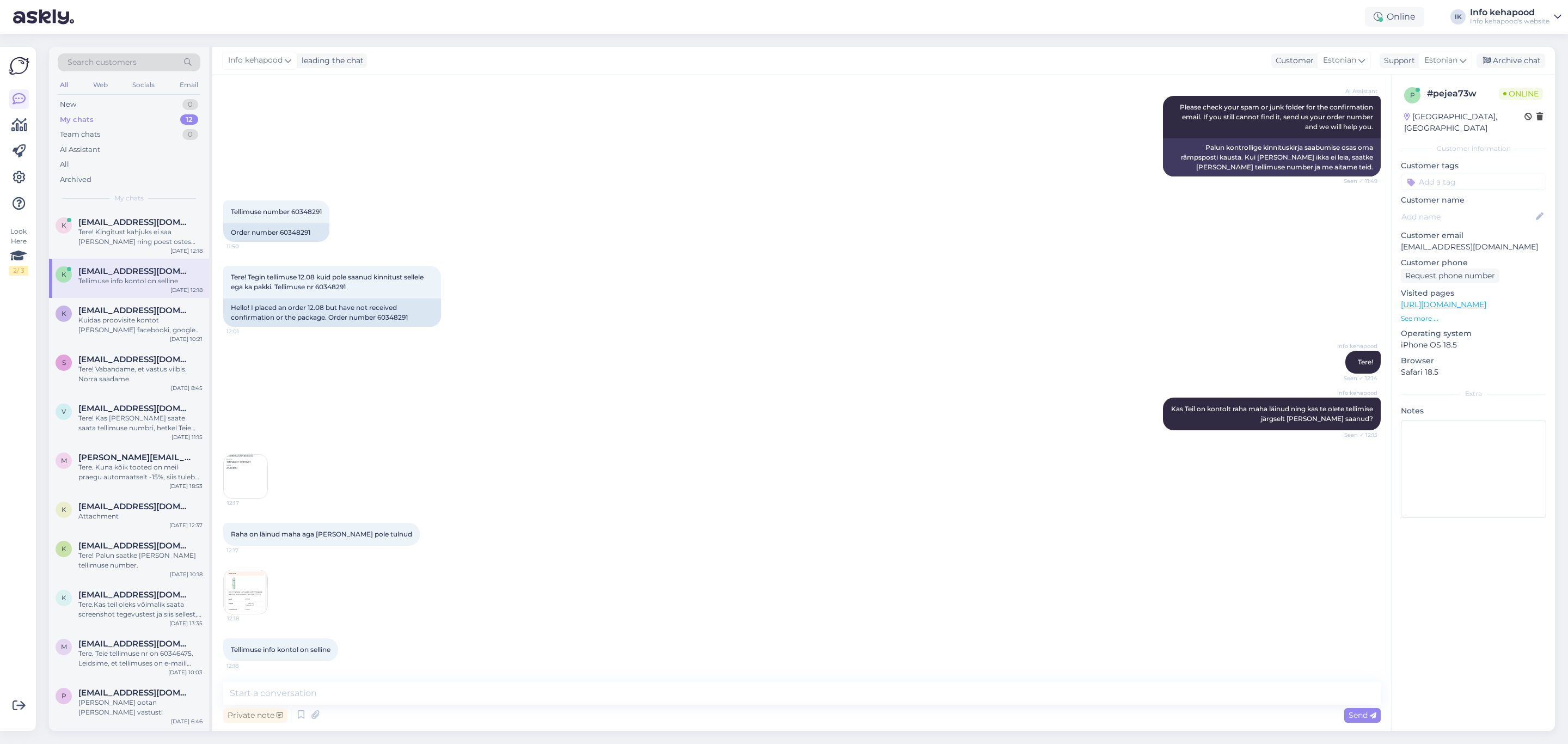
click at [230, 322] on img at bounding box center [245, 476] width 43 height 43
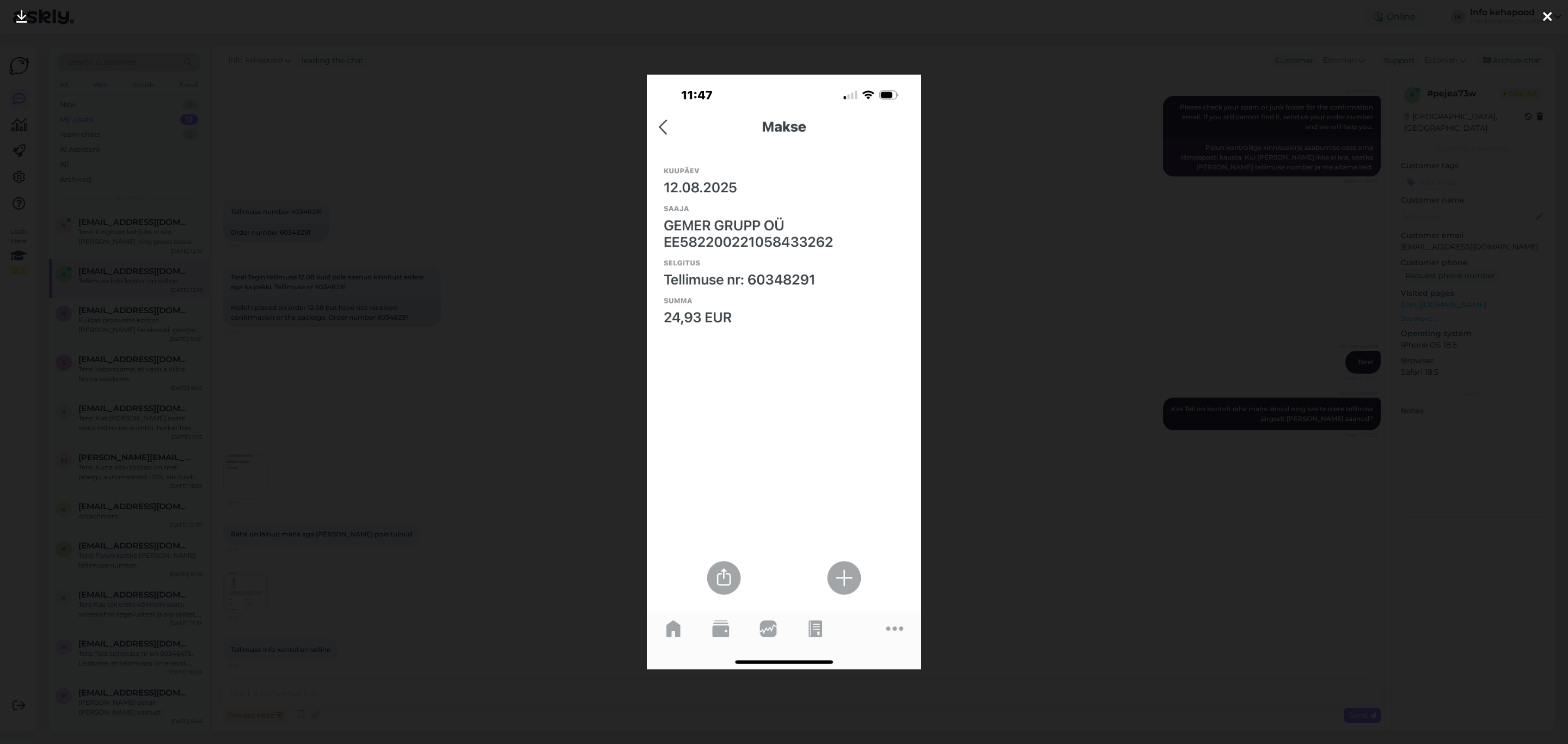
click at [676, 201] on img at bounding box center [784, 372] width 275 height 596
click at [1054, 276] on div at bounding box center [784, 372] width 1568 height 744
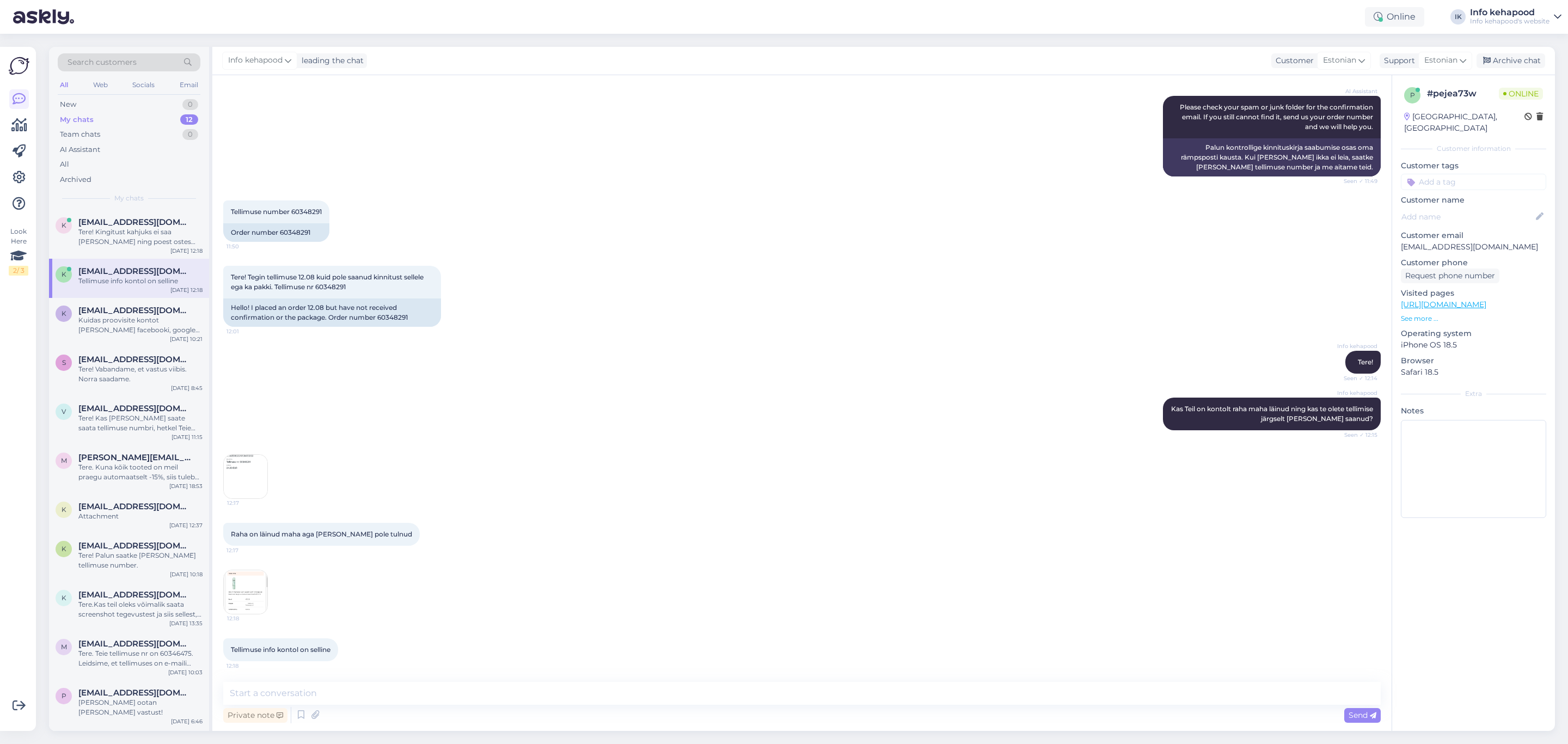
click at [248, 322] on img at bounding box center [245, 476] width 43 height 43
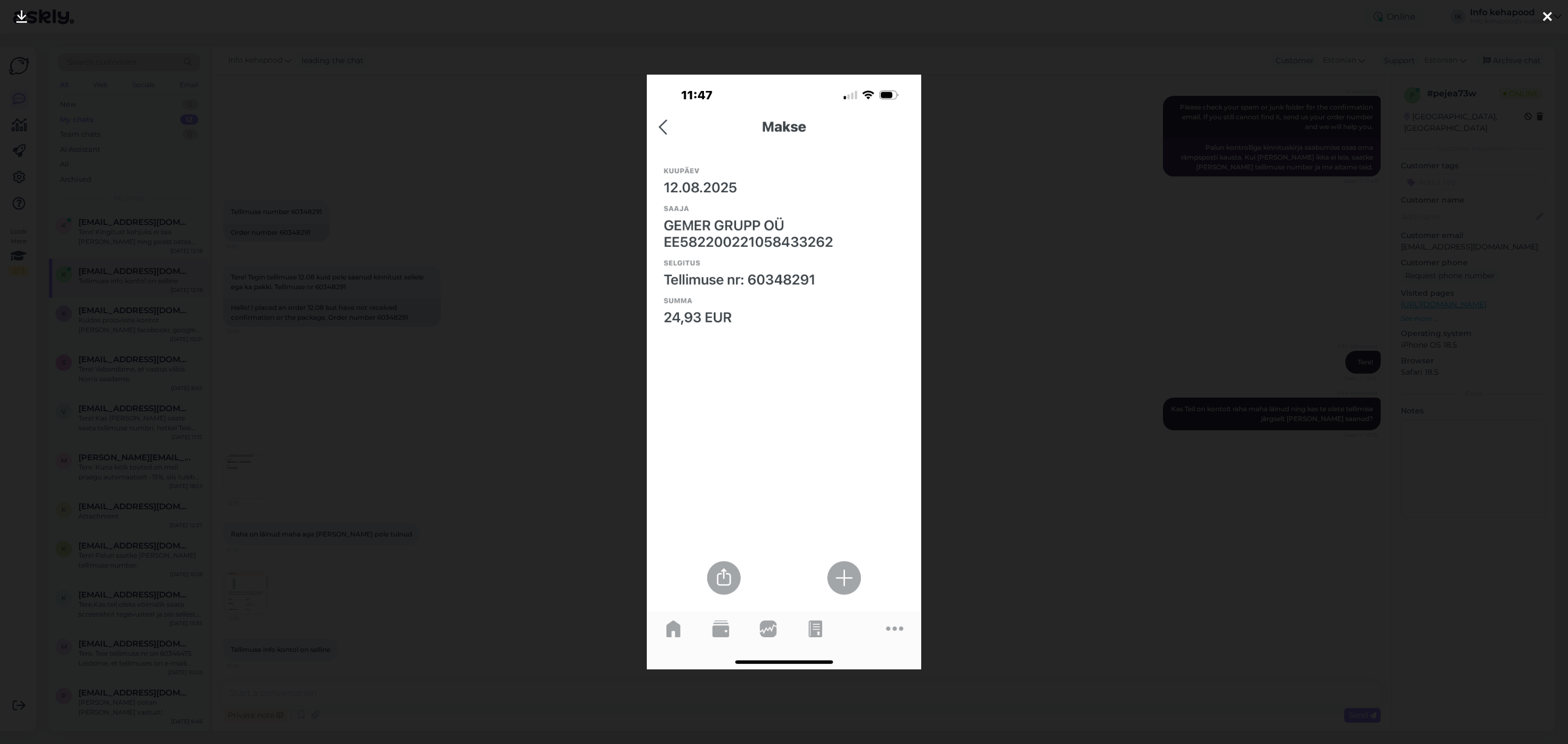
click at [1092, 286] on div at bounding box center [784, 372] width 1568 height 744
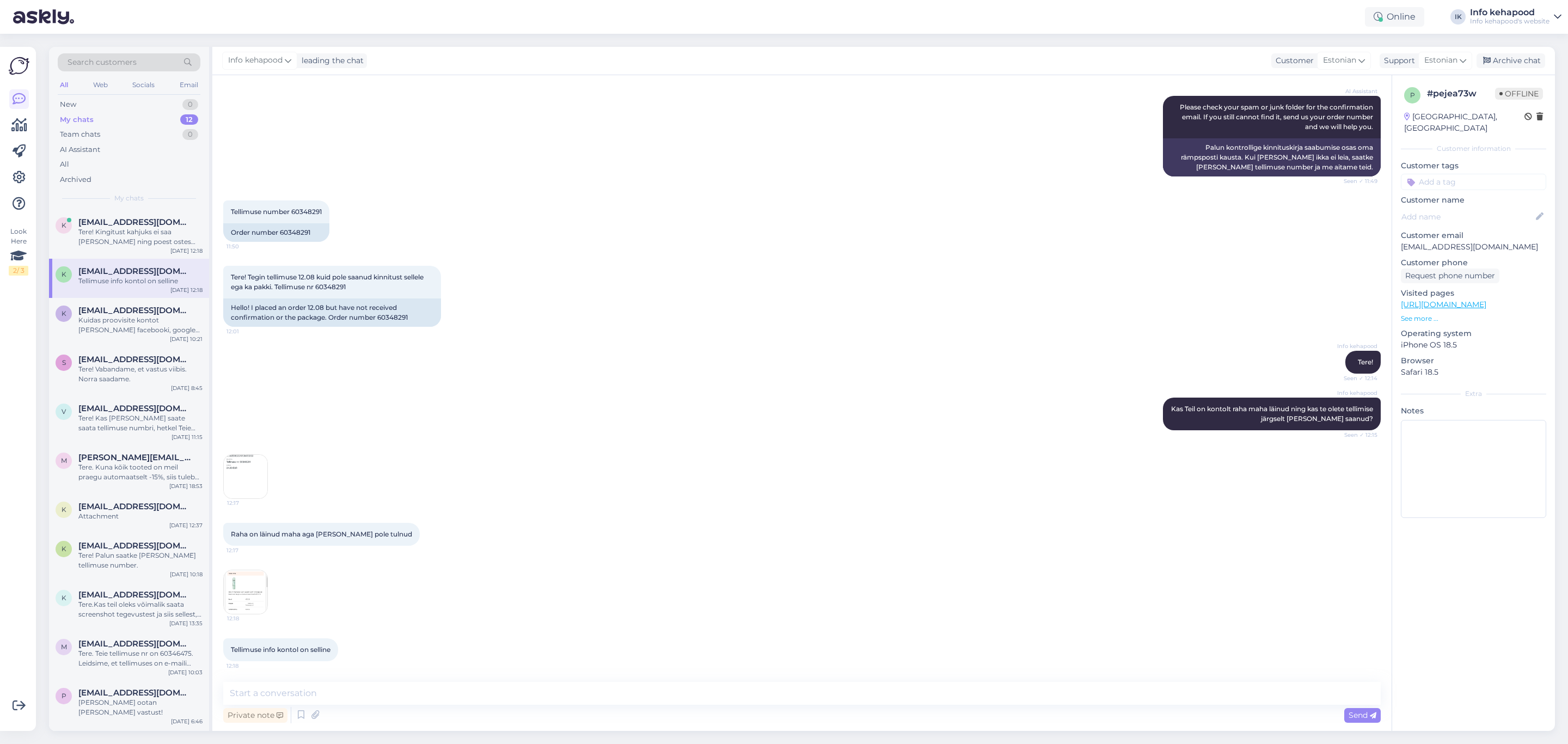
click at [488, 322] on div "Raha on läinud maha aga [PERSON_NAME] pole tulnud 12:17" at bounding box center [801, 534] width 1158 height 47
click at [97, 238] on div "Tere! Kingitust kahjuks ei saa [PERSON_NAME] ning poest ostes kehtivad soodustu…" at bounding box center [140, 237] width 124 height 20
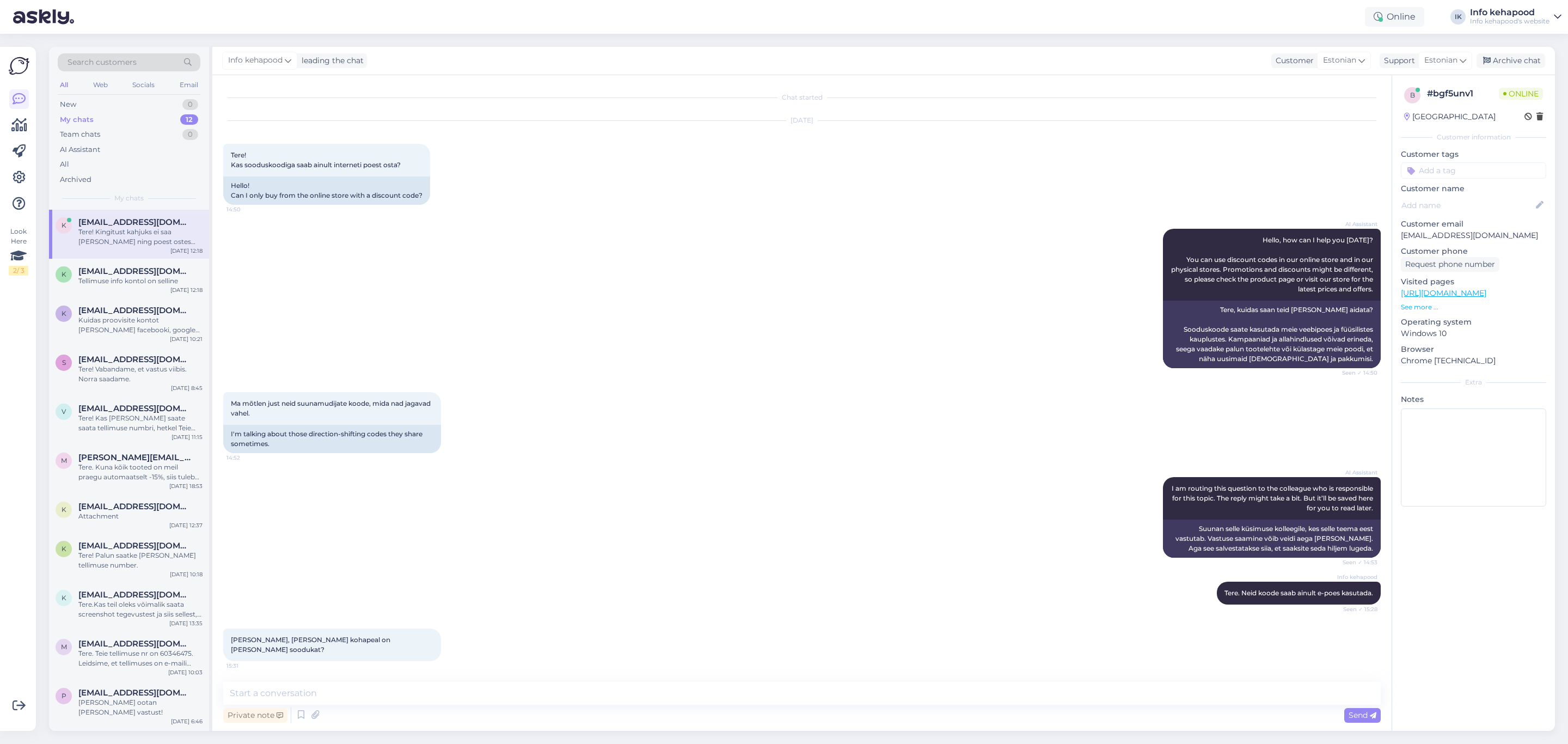
scroll to position [1578, 0]
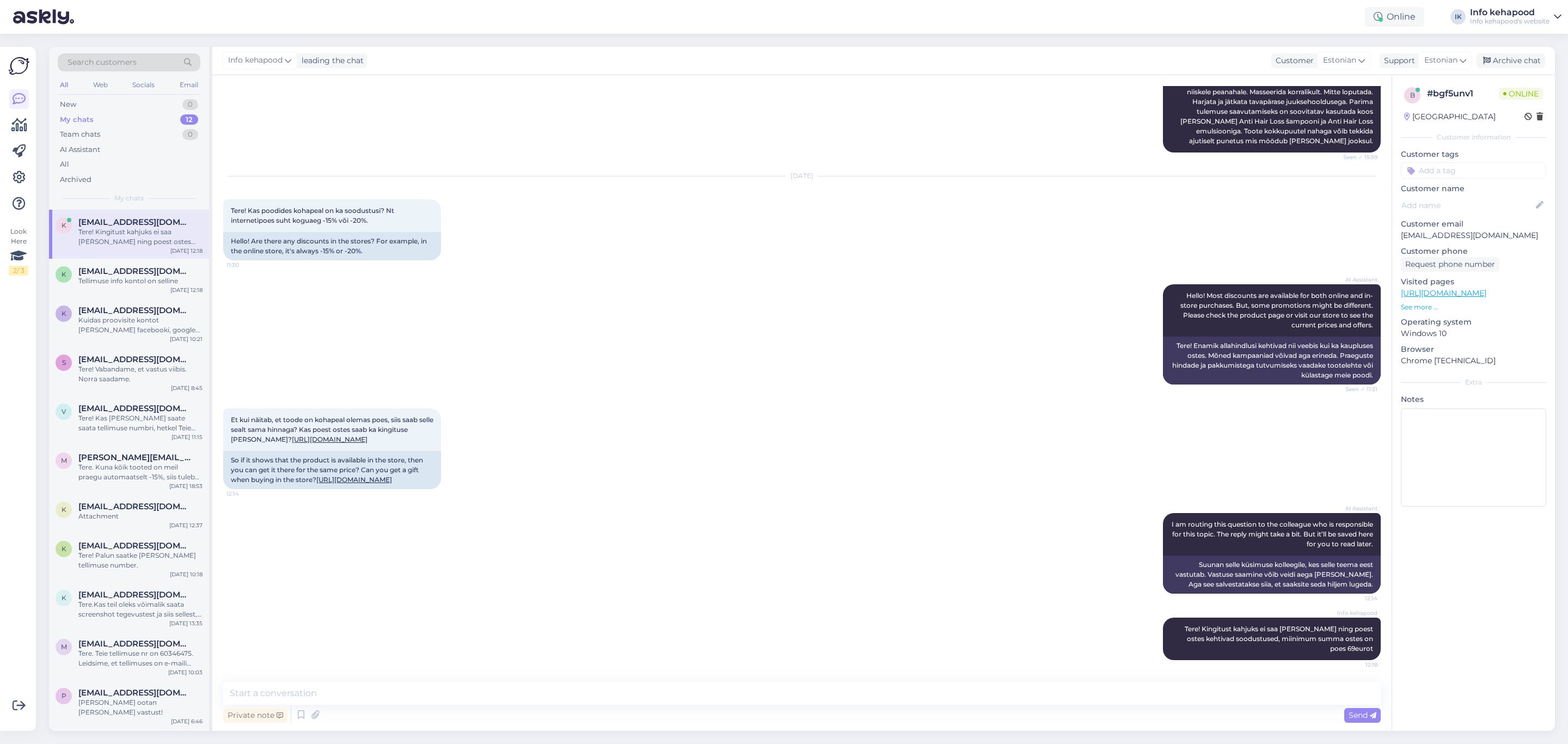
click at [101, 234] on div "Tere! Kingitust kahjuks ei saa [PERSON_NAME] ning poest ostes kehtivad soodustu…" at bounding box center [140, 237] width 124 height 20
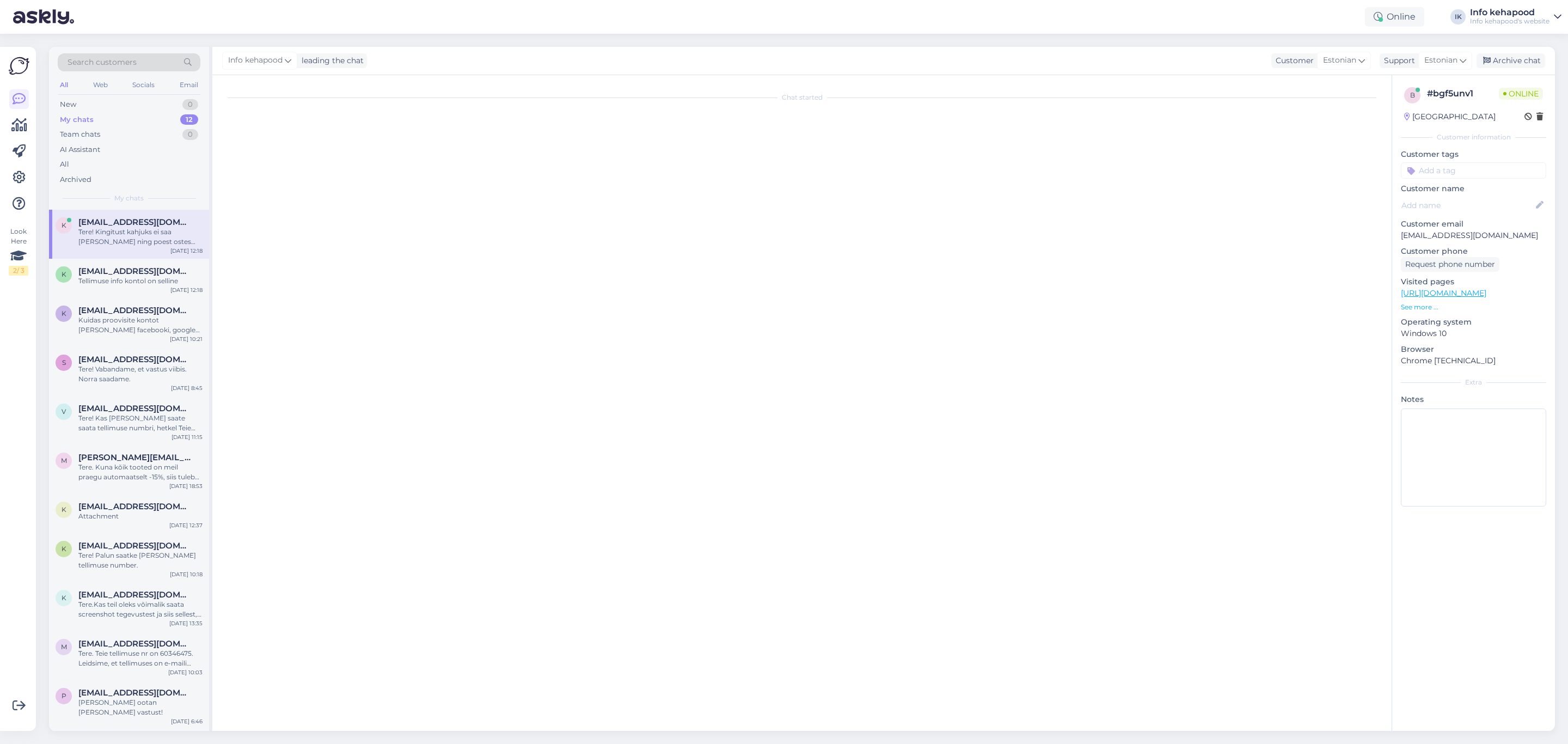
scroll to position [0, 0]
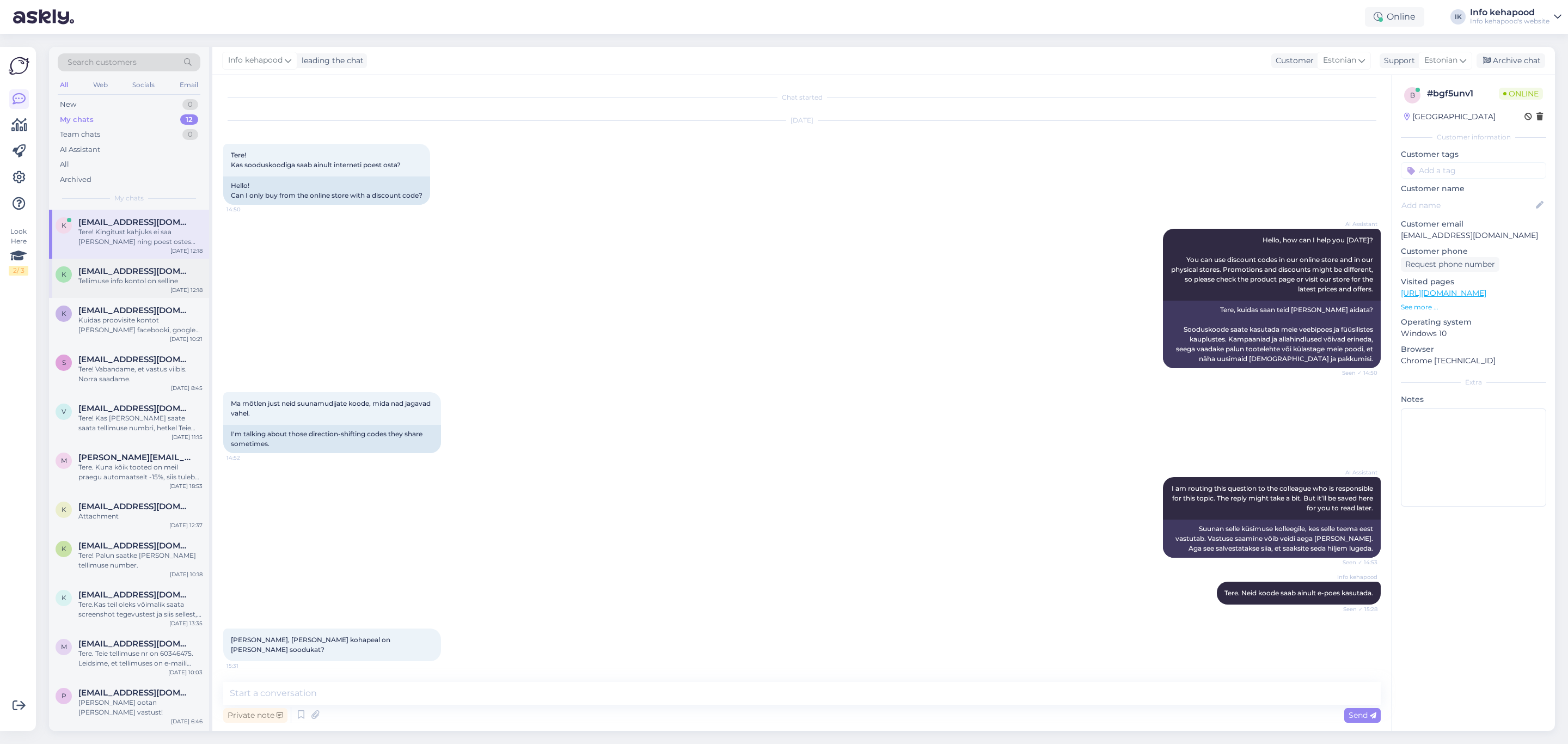
click at [100, 277] on div "Tellimuse info kontol on selline" at bounding box center [140, 282] width 124 height 10
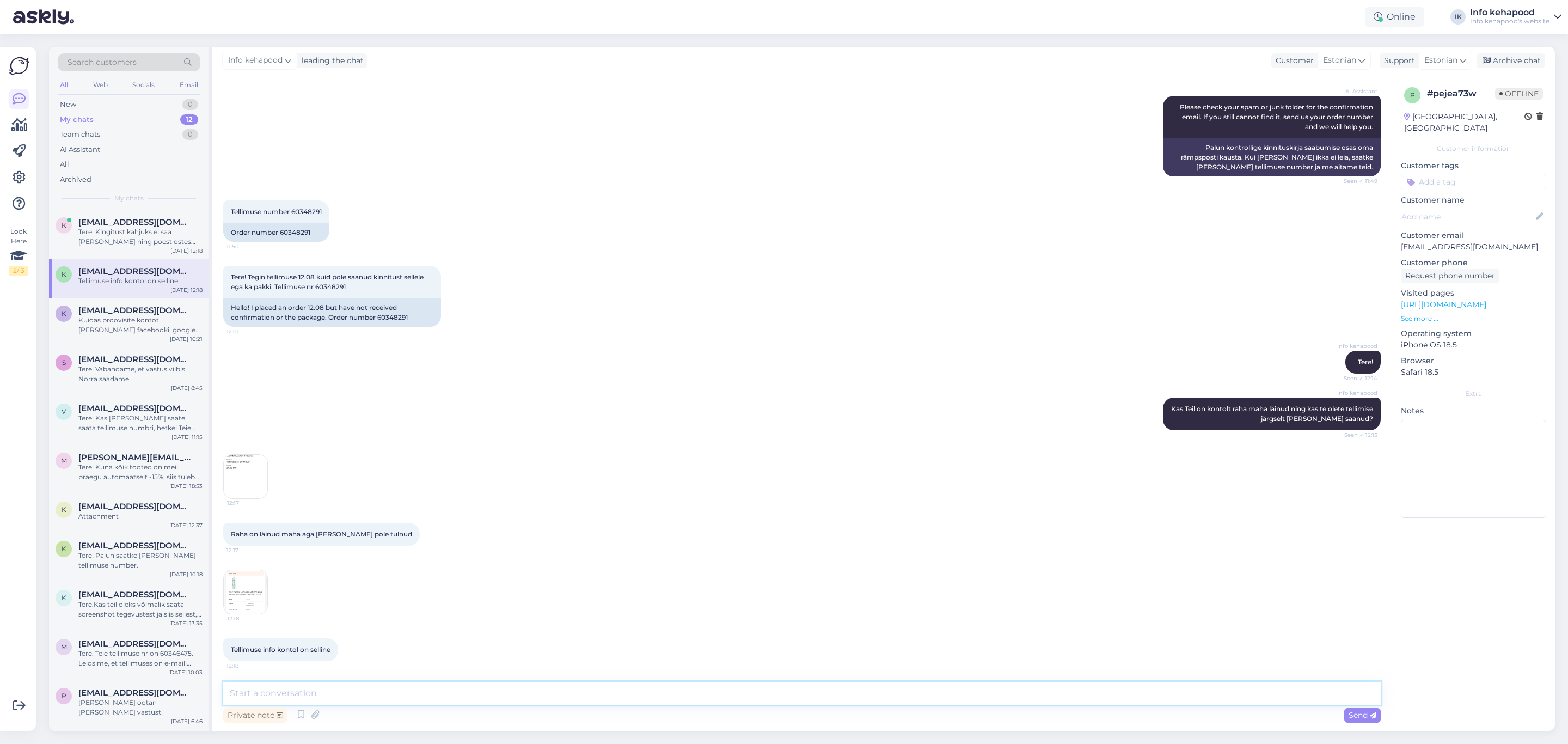
click at [315, 322] on textarea at bounding box center [801, 693] width 1158 height 23
type textarea "Vabandame! [PERSON_NAME] on kinni jäänud, aitäh, et tähelepanu tõite"
drag, startPoint x: 553, startPoint y: 688, endPoint x: 178, endPoint y: 678, distance: 375.1
click at [178, 322] on div "Search customers All Web Socials Email New 0 My chats 12 Team chats 0 AI Assist…" at bounding box center [802, 389] width 1506 height 685
paste textarea "Vabandame tekkinud segaduse pärast. Teie tellimus on süsteemis kahjuks kinni jä…"
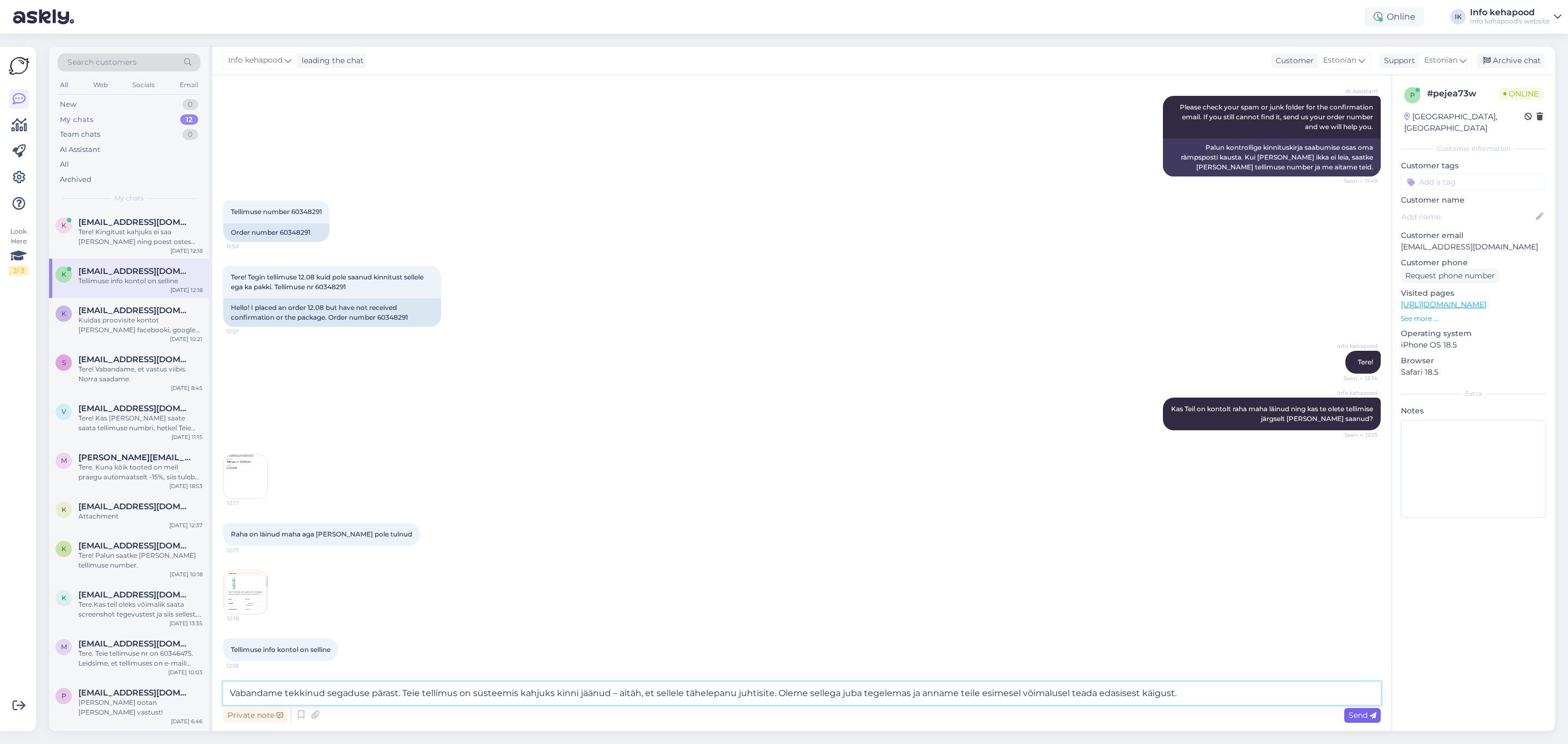
type textarea "Vabandame tekkinud segaduse pärast. Teie tellimus on süsteemis kahjuks kinni jä…"
click at [1364, 322] on span "Send" at bounding box center [1363, 715] width 28 height 10
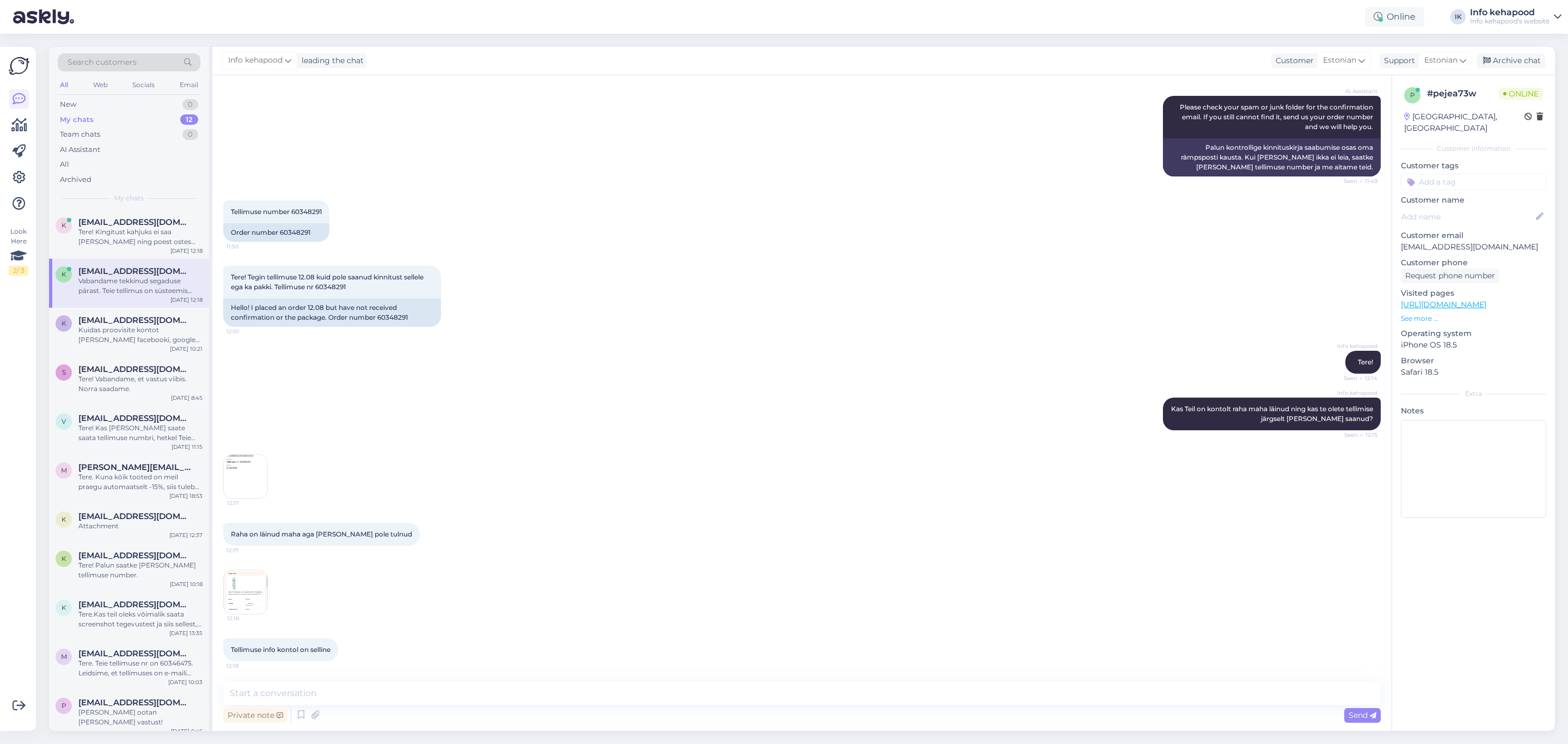
scroll to position [210, 0]
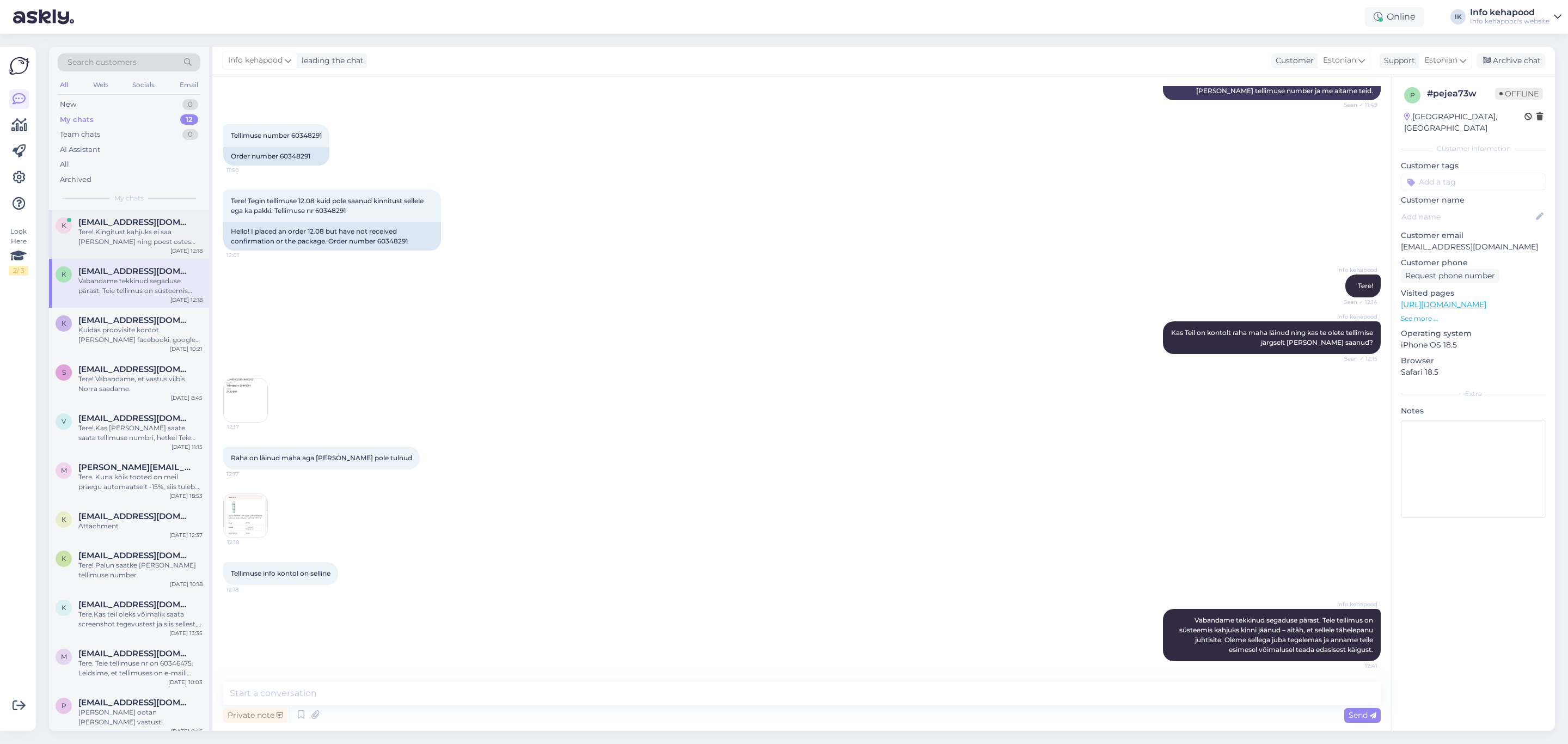
click at [154, 240] on div "Tere! Kingitust kahjuks ei saa [PERSON_NAME] ning poest ostes kehtivad soodustu…" at bounding box center [140, 237] width 124 height 20
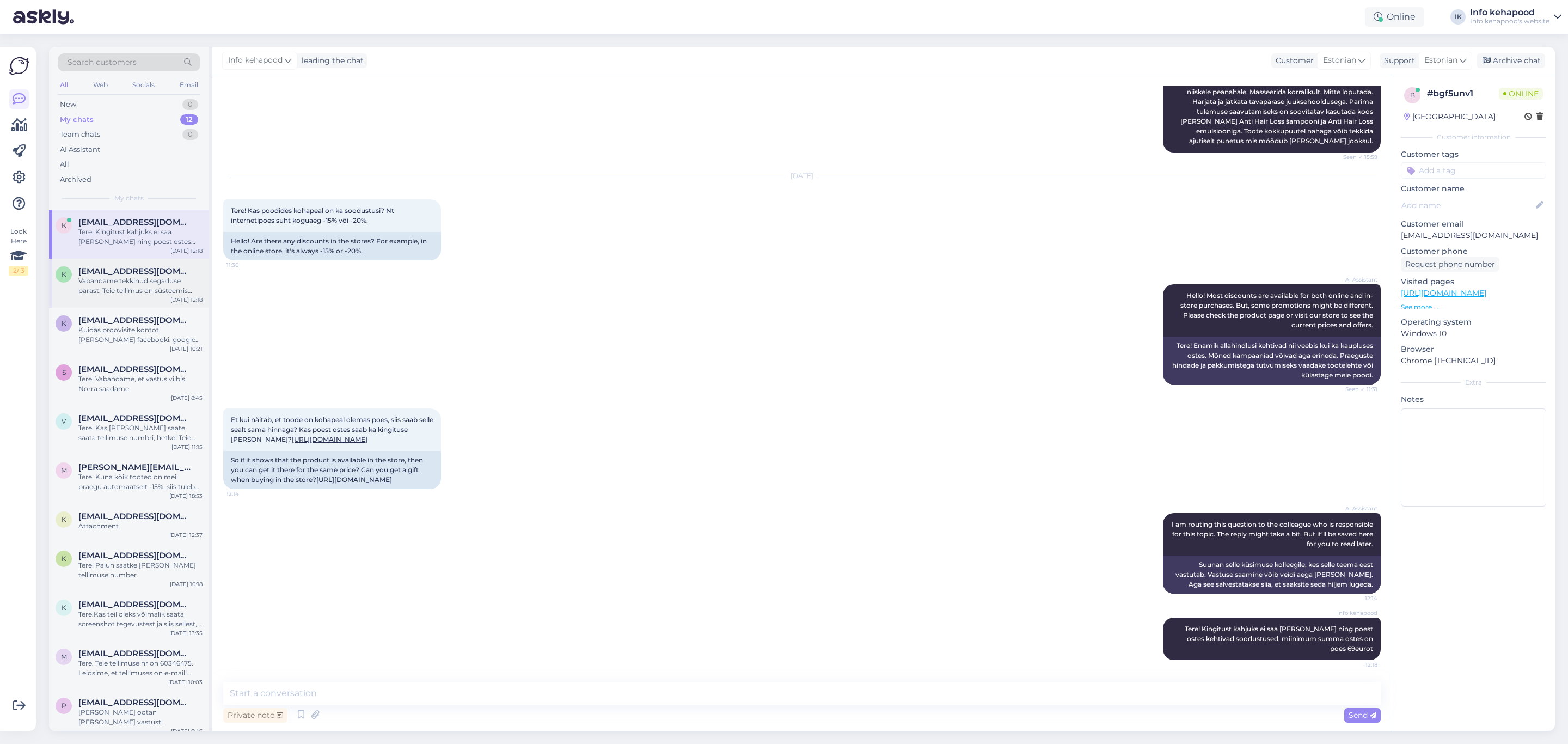
click at [124, 291] on div "Vabandame tekkinud segaduse pärast. Teie tellimus on süsteemis kahjuks kinni jä…" at bounding box center [140, 286] width 124 height 20
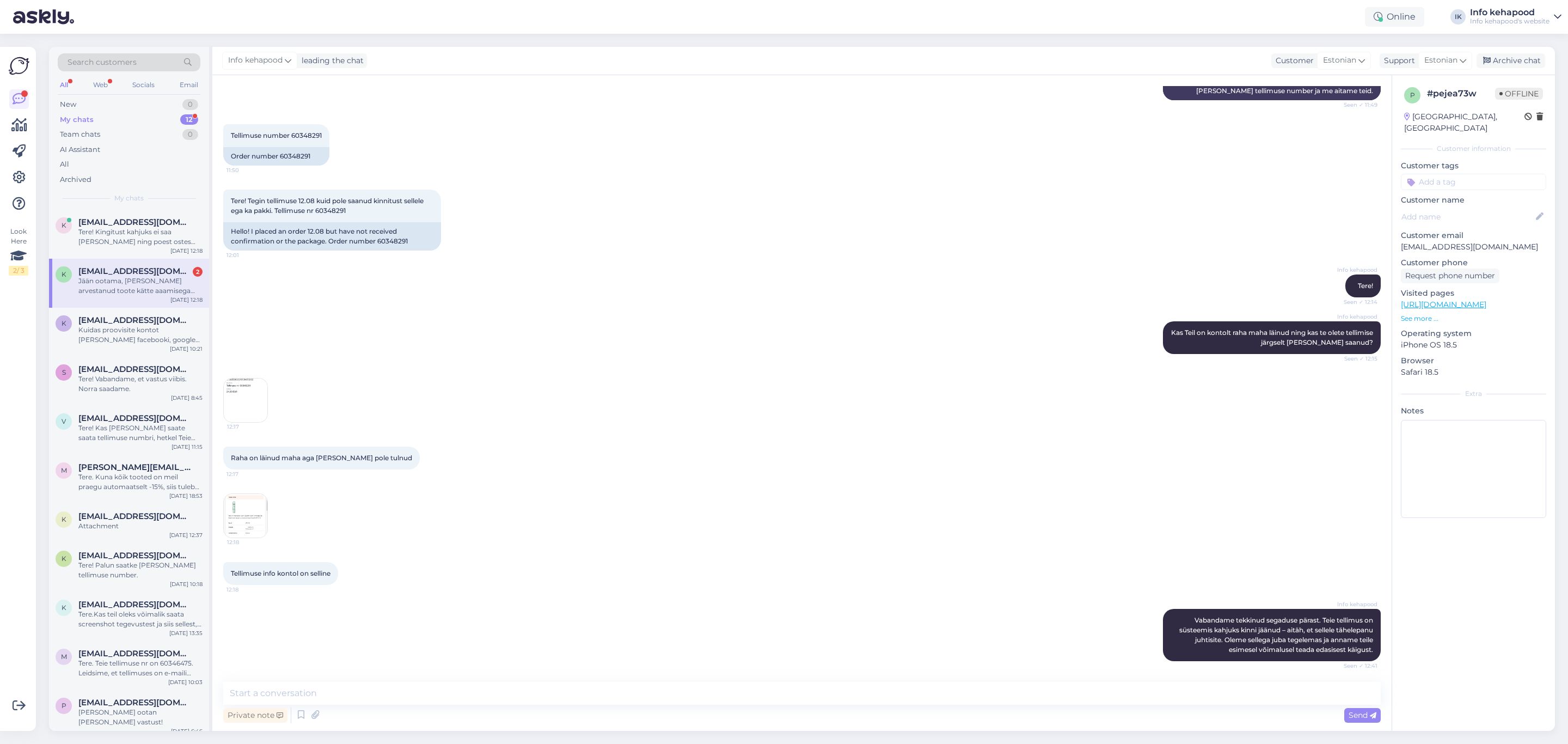
scroll to position [313, 0]
